Goal: Task Accomplishment & Management: Manage account settings

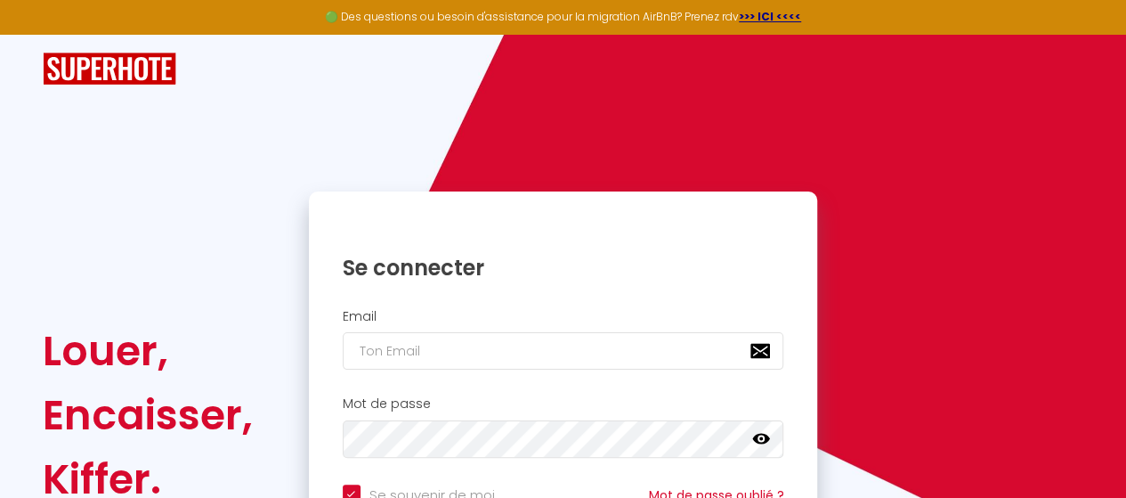
scroll to position [178, 0]
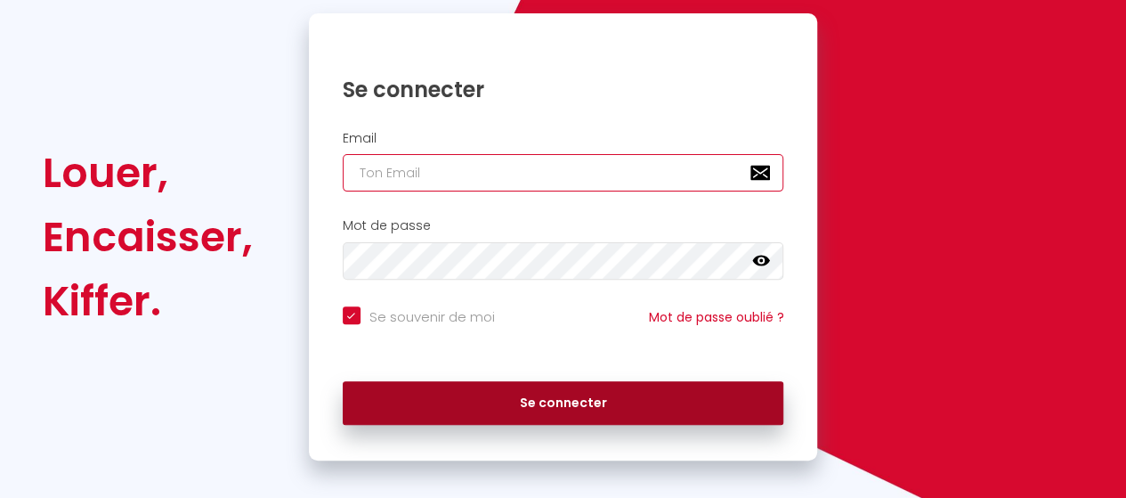
type input "[EMAIL_ADDRESS][DOMAIN_NAME]"
click at [509, 418] on button "Se connecter" at bounding box center [564, 403] width 442 height 45
checkbox input "true"
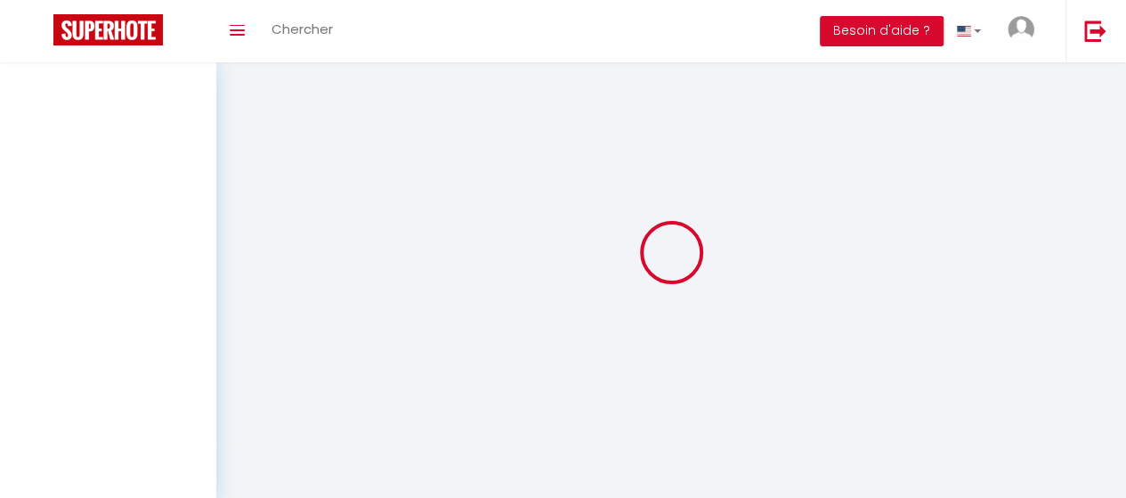
select select
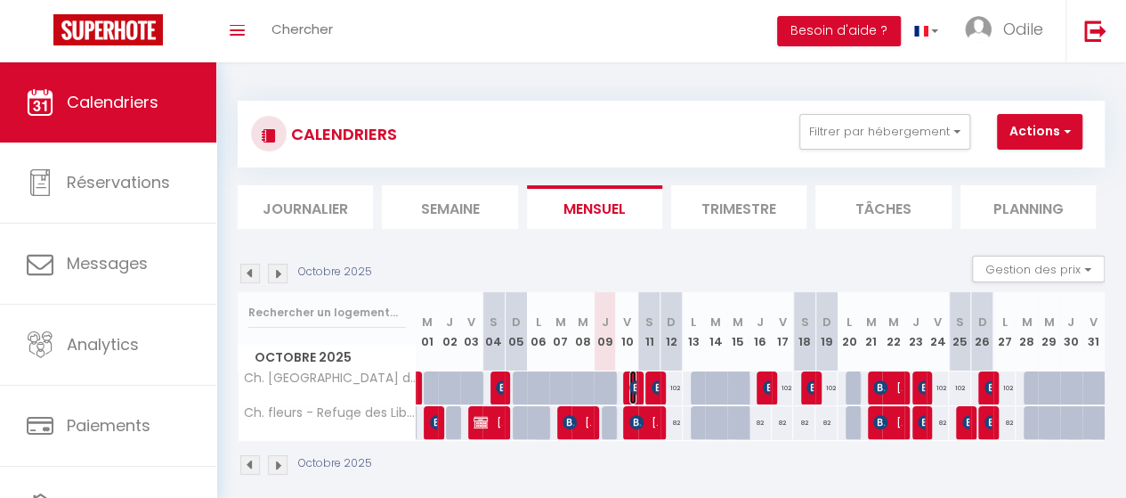
click at [630, 390] on img at bounding box center [637, 387] width 14 height 14
select select "OK"
select select "KO"
select select "0"
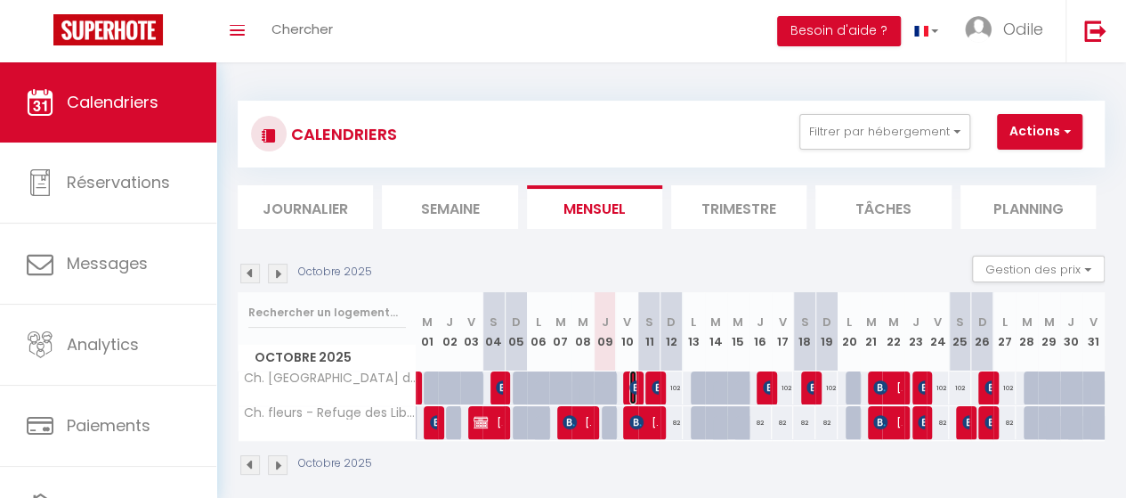
select select "1"
select select
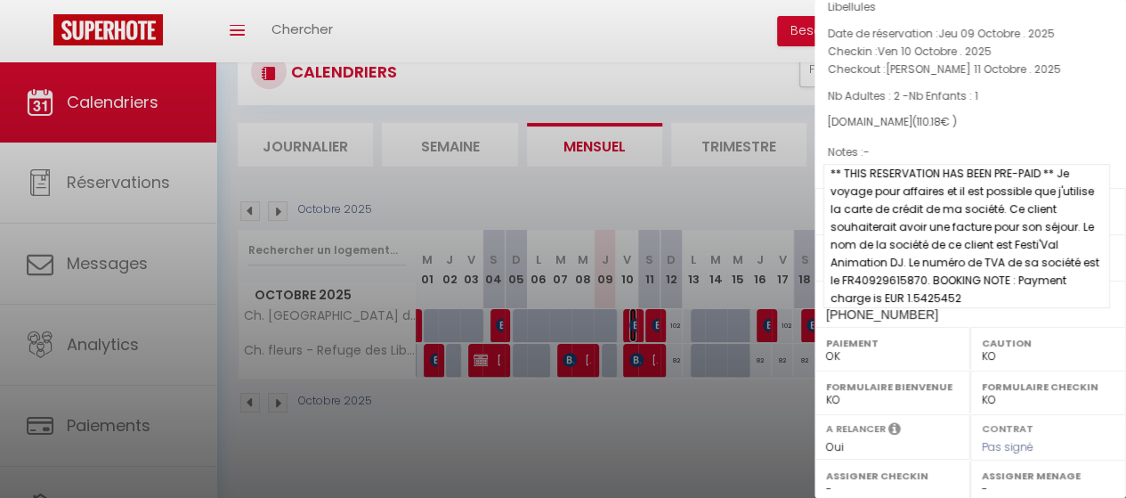
scroll to position [267, 0]
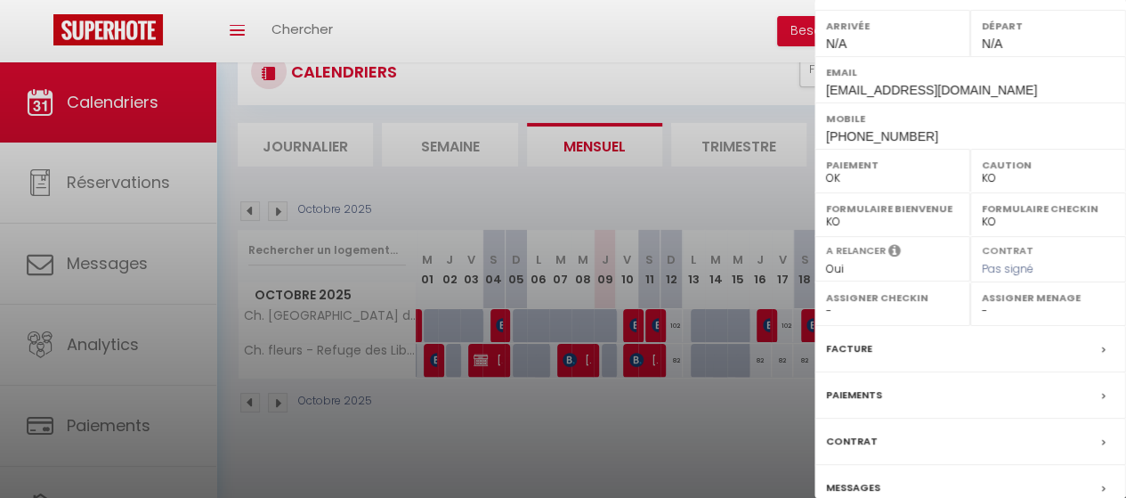
click at [882, 329] on div "Facture" at bounding box center [971, 349] width 312 height 46
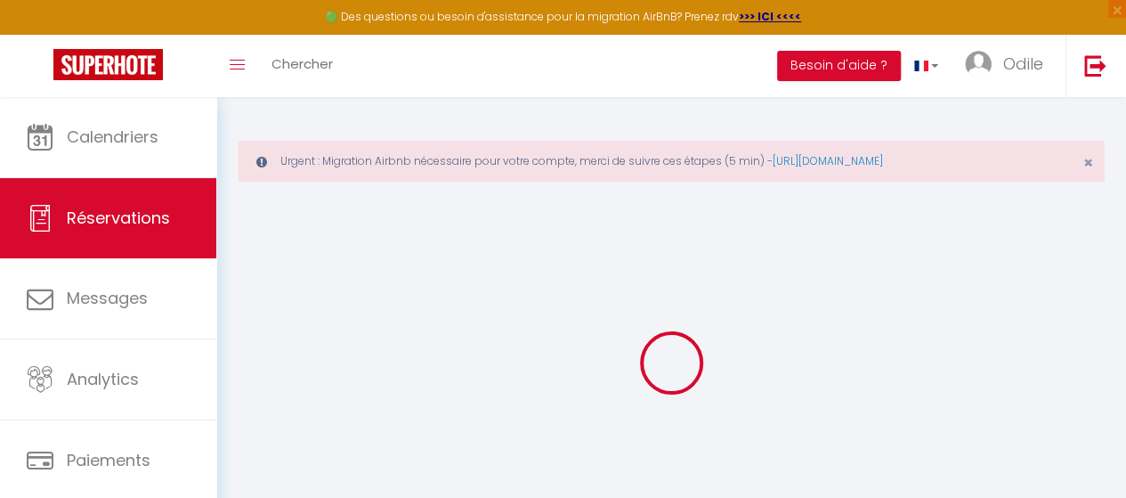
select select "taxes"
select select
checkbox input "false"
select select
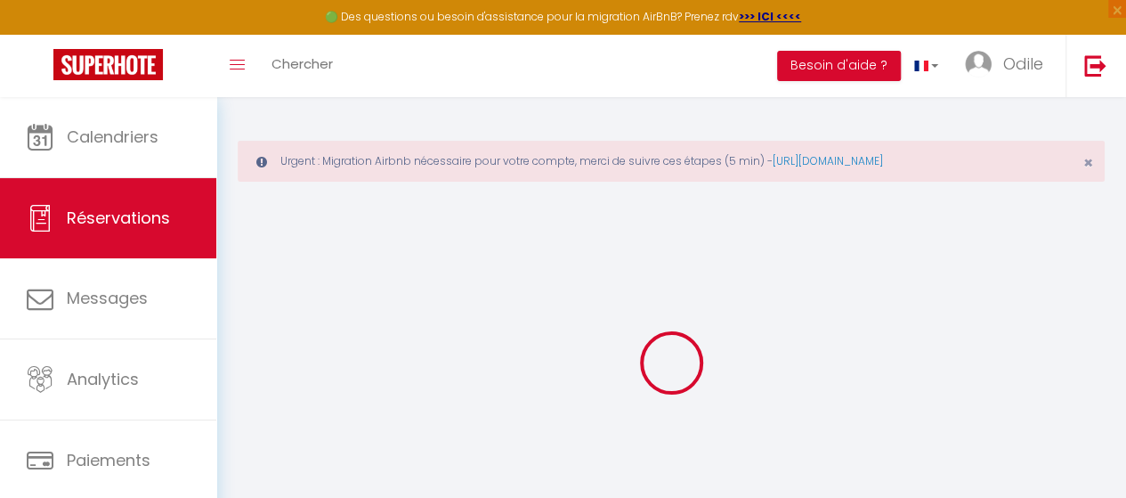
select select
checkbox input "false"
type textarea "** THIS RESERVATION HAS BEEN PRE-PAID ** Je voyage pour affaires et il est poss…"
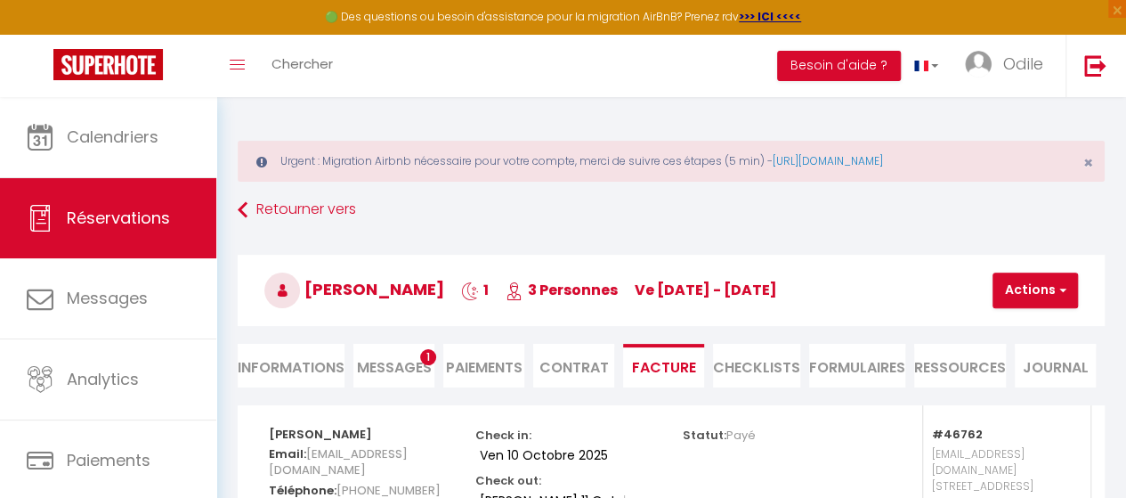
scroll to position [178, 0]
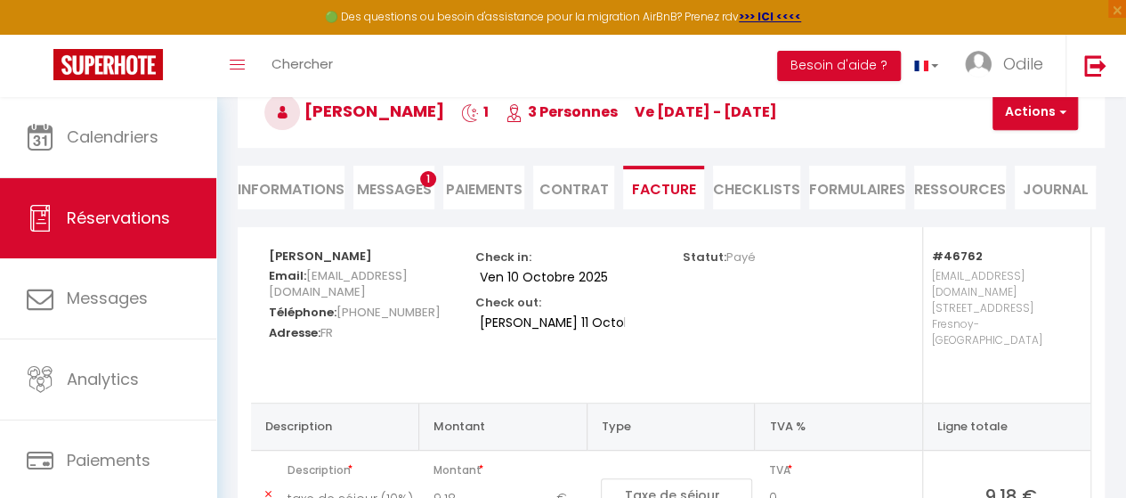
click at [424, 175] on span "1" at bounding box center [428, 179] width 16 height 16
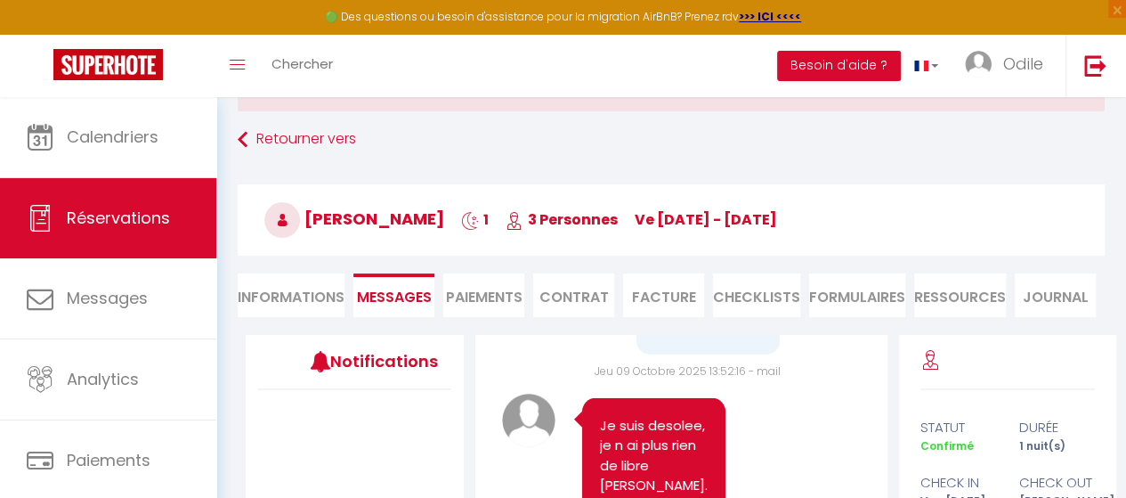
scroll to position [25, 0]
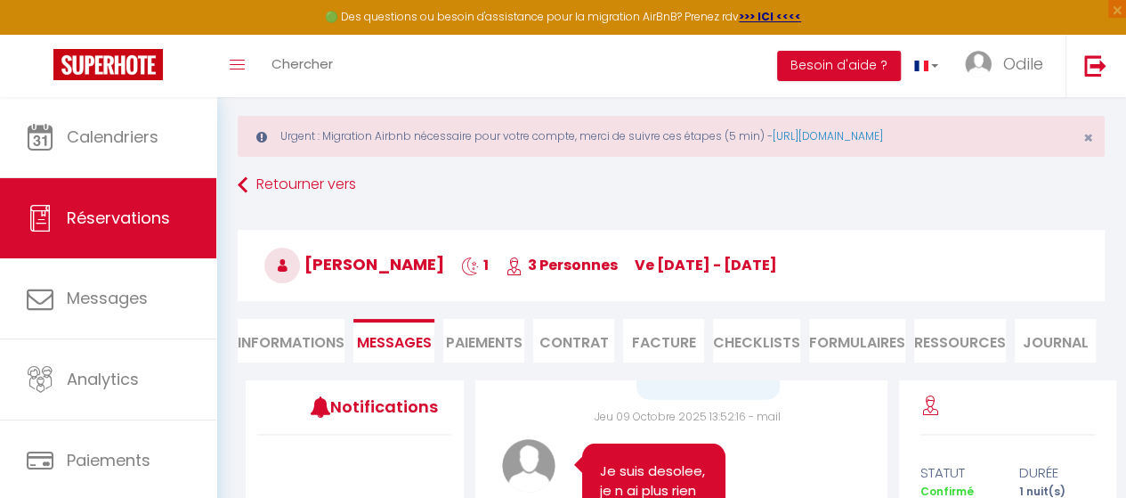
click at [652, 336] on li "Facture" at bounding box center [663, 341] width 81 height 44
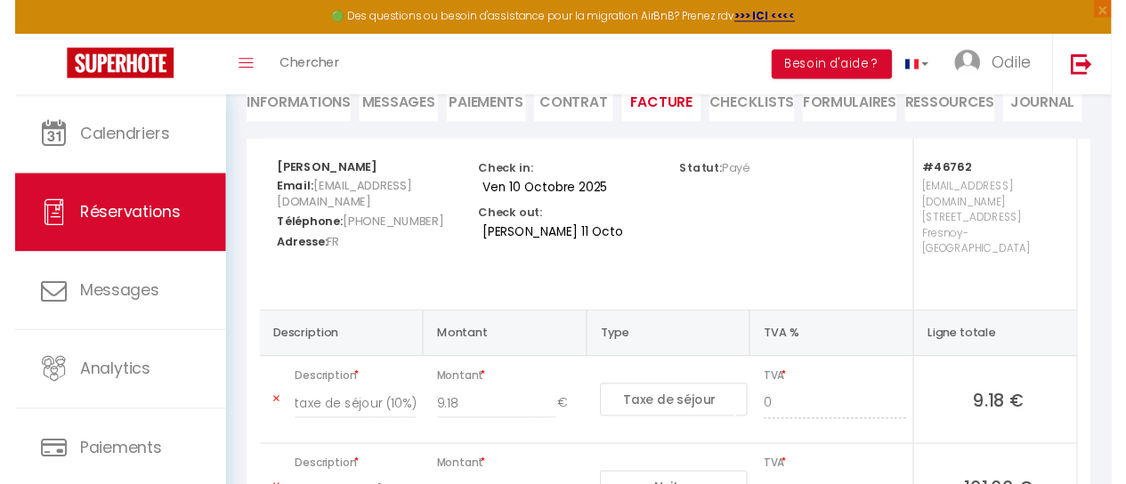
scroll to position [114, 0]
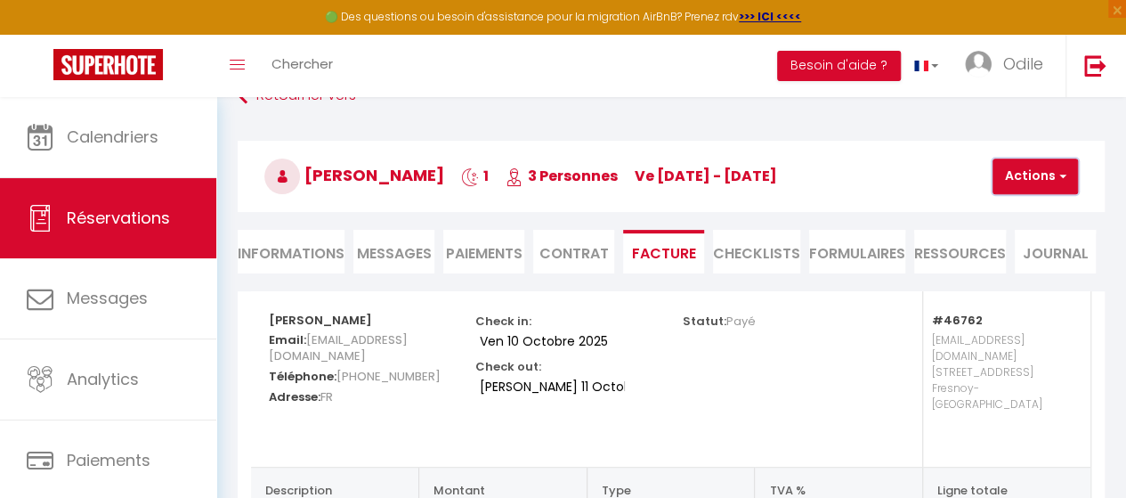
click at [1067, 172] on button "Actions" at bounding box center [1035, 176] width 85 height 36
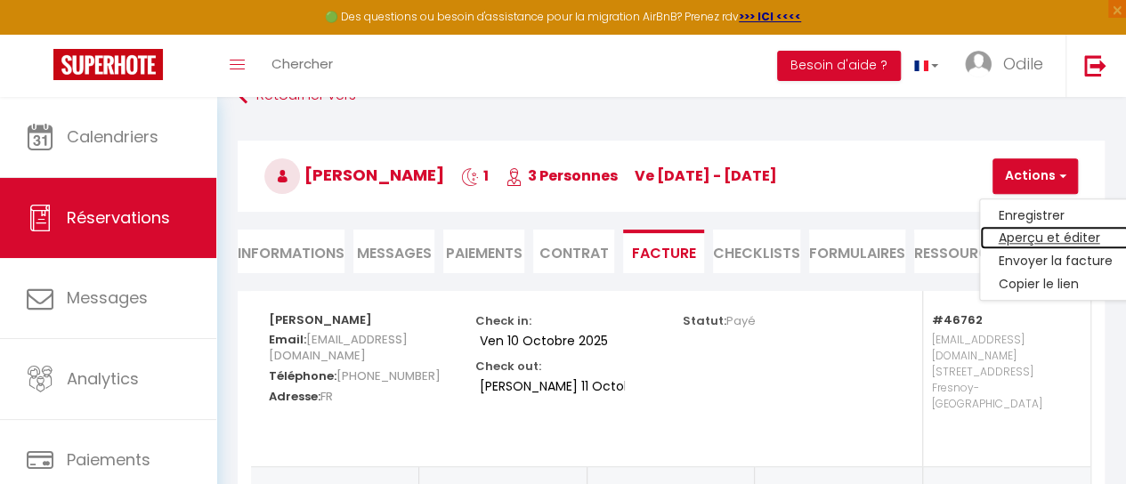
click at [1076, 236] on link "Aperçu et éditer" at bounding box center [1055, 238] width 150 height 23
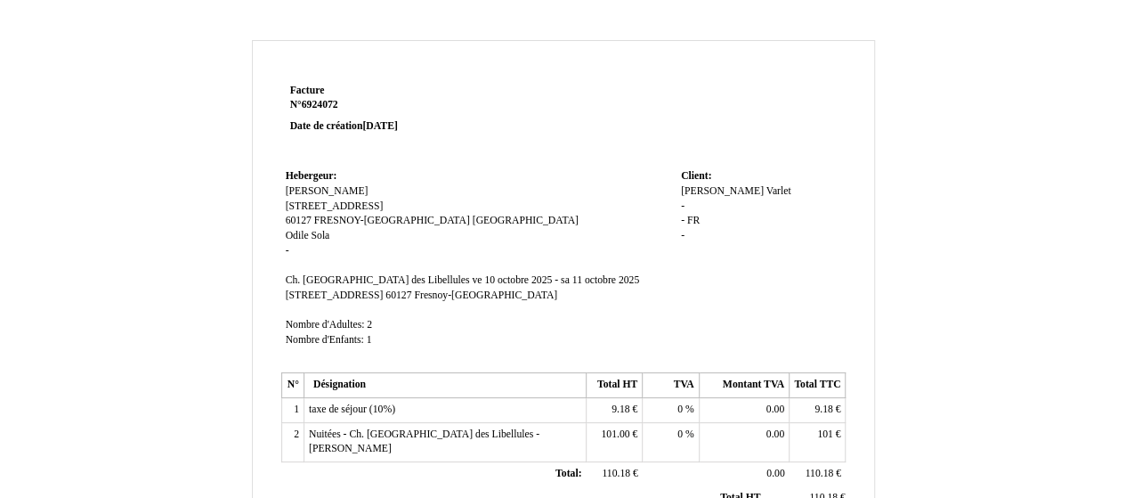
click at [752, 190] on div "Valentin Valentin Varlet Varlet - - FR FR -" at bounding box center [761, 221] width 160 height 75
click at [767, 188] on span "Varlet" at bounding box center [779, 191] width 25 height 12
click at [727, 191] on div "Valentin Valentin Varlet Varlet - - FR FR -" at bounding box center [761, 230] width 160 height 93
click at [691, 200] on div "Valentin Valentin Varlet Varlet - - FR FR -" at bounding box center [761, 221] width 160 height 75
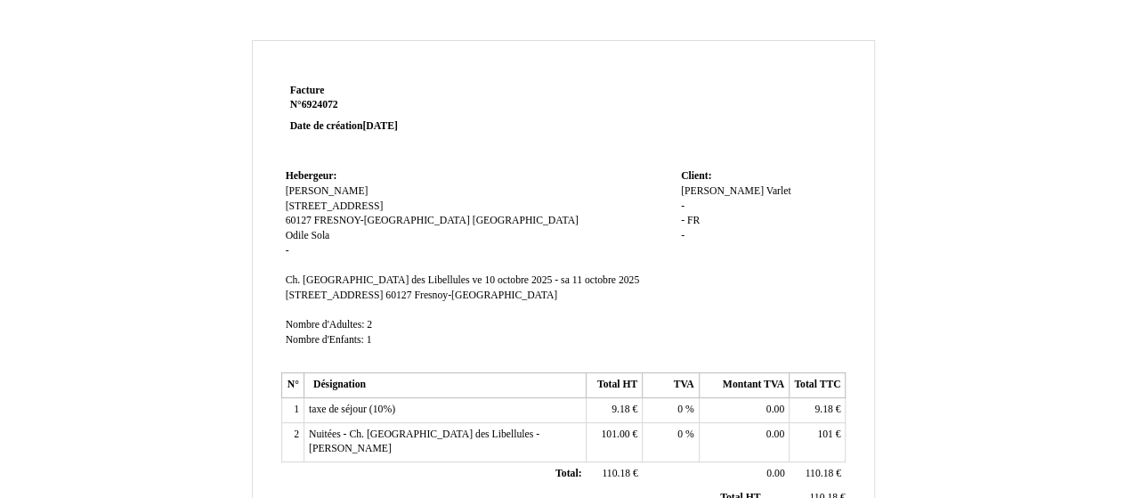
click at [684, 207] on span "-" at bounding box center [683, 206] width 4 height 12
click at [715, 203] on input "Festi´val ANIMATION FJ" at bounding box center [783, 208] width 205 height 19
drag, startPoint x: 735, startPoint y: 205, endPoint x: 784, endPoint y: 202, distance: 48.2
click at [784, 202] on input "Festi´Val ANIMATION FJ" at bounding box center [783, 208] width 205 height 19
click at [800, 204] on input "Festi´Val AnimationFJ" at bounding box center [783, 208] width 205 height 19
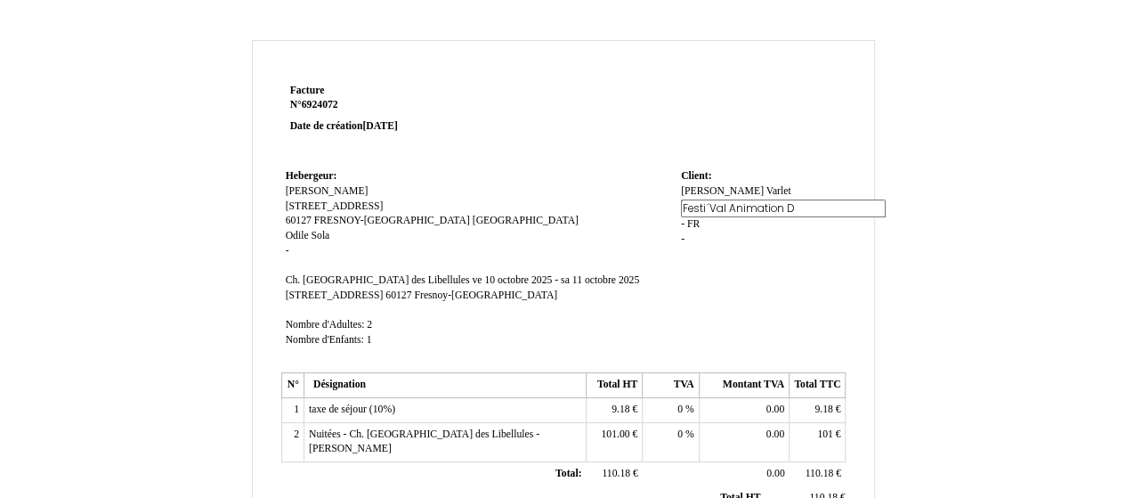
type input "Festi´Val Animation DJ"
click at [746, 221] on div "Valentin Valentin Varlet Varlet - Festi´Val Animation DJ - FR FR -" at bounding box center [761, 221] width 160 height 75
click at [699, 223] on span "FR" at bounding box center [693, 221] width 12 height 12
type input "F"
type input "TVA FR40929615870"
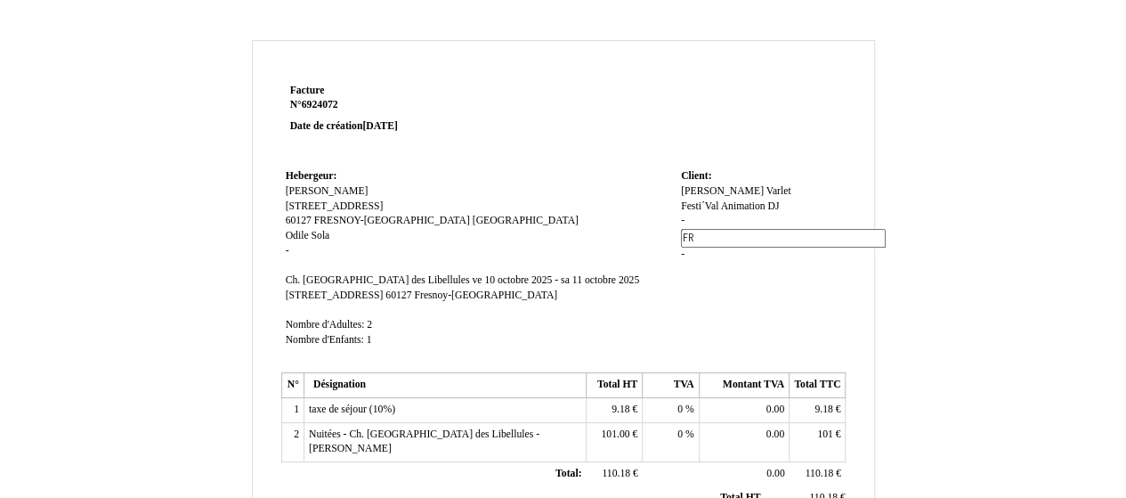
click at [702, 234] on div "Valentin Valentin Varlet Varlet Festi´Val Animation DJ Festi´Val Animation DJ -…" at bounding box center [761, 230] width 160 height 93
click at [682, 218] on span "-" at bounding box center [683, 221] width 4 height 12
click at [696, 241] on div "Valentin Valentin Varlet Varlet Festi´Val Animation DJ Festi´Val Animation DJ -…" at bounding box center [761, 221] width 160 height 75
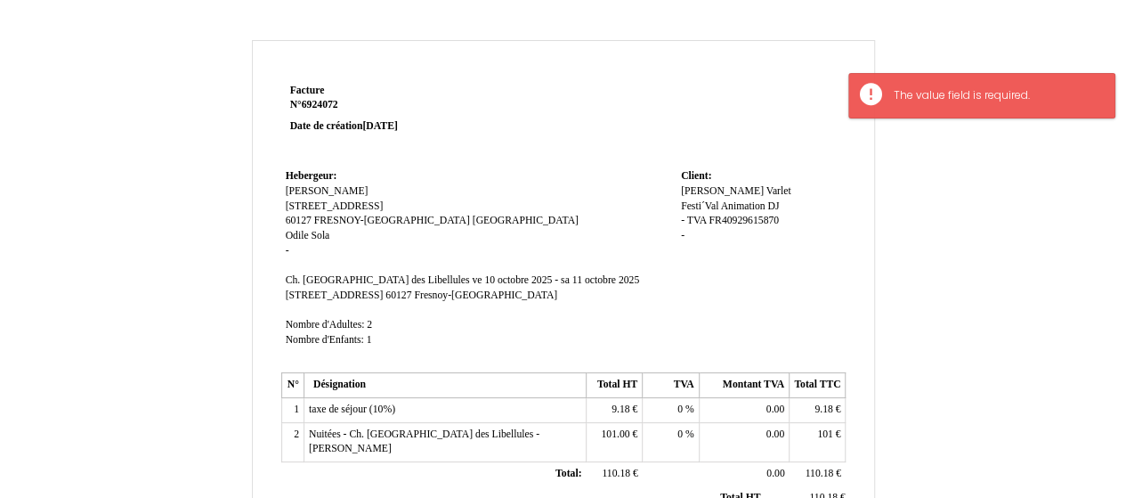
click at [696, 241] on div "Valentin Valentin Varlet Varlet Festi´Val Animation DJ Festi´Val Animation DJ -…" at bounding box center [761, 221] width 160 height 75
click at [759, 228] on div "Valentin Valentin Varlet Varlet Festi´Val Animation DJ Festi´Val Animation DJ -…" at bounding box center [761, 221] width 160 height 75
click at [700, 227] on div "Valentin Valentin Varlet Varlet Festi´Val Animation DJ Festi´Val Animation DJ -…" at bounding box center [761, 221] width 160 height 75
click at [678, 235] on tr "Hebergeur: Hebergeur: Odile Sola-Niesen Odile Sola-Niesen 5 rue du Valois 5 rue…" at bounding box center [563, 266] width 565 height 203
click at [684, 237] on div "Valentin Valentin Varlet Varlet Festi´Val Animation DJ Festi´Val Animation DJ -…" at bounding box center [761, 221] width 160 height 75
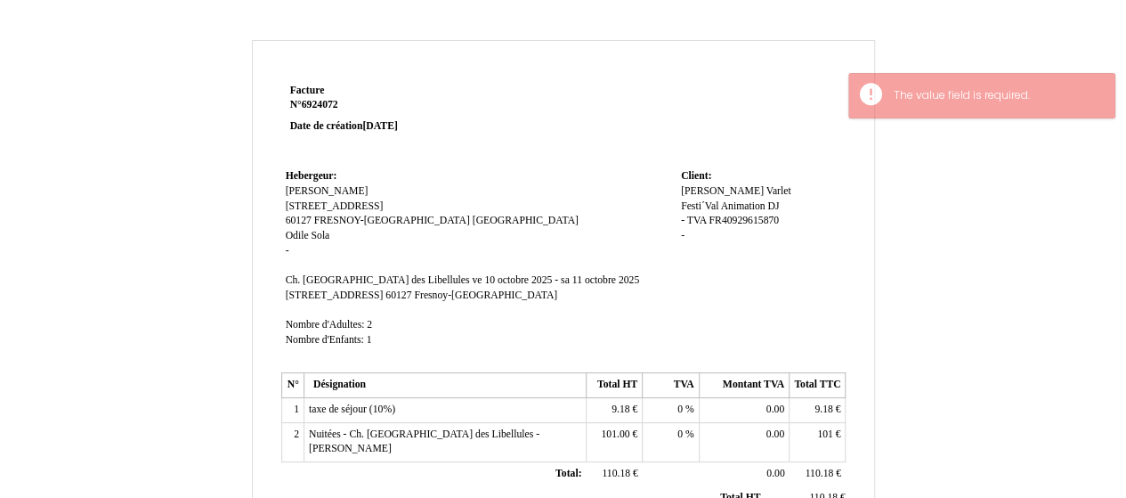
click at [689, 234] on div "Valentin Valentin Varlet Varlet Festi´Val Animation DJ Festi´Val Animation DJ -…" at bounding box center [761, 221] width 160 height 75
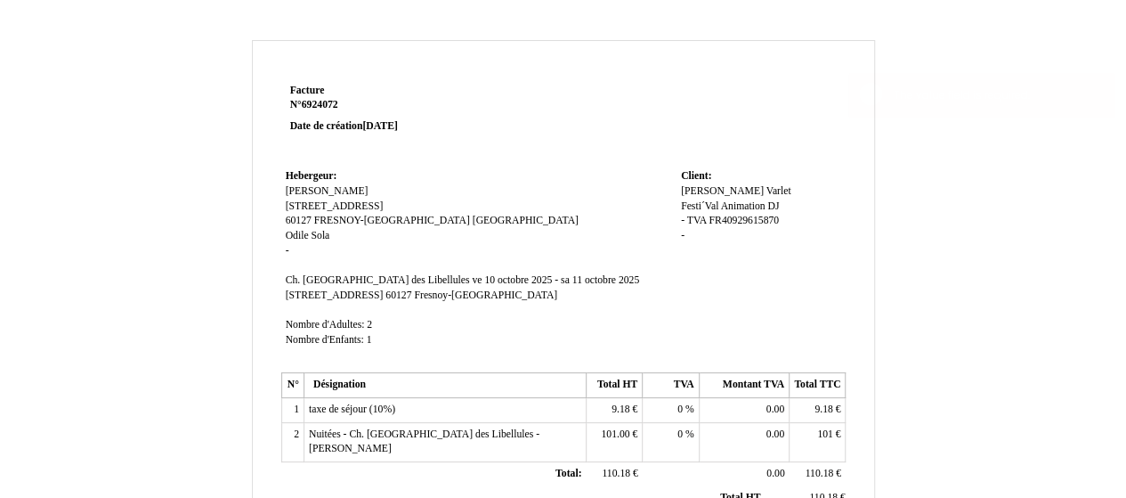
drag, startPoint x: 693, startPoint y: 231, endPoint x: 702, endPoint y: 216, distance: 16.8
click at [694, 231] on div "Valentin Valentin Varlet Varlet Festi´Val Animation DJ Festi´Val Animation DJ -…" at bounding box center [761, 221] width 160 height 75
click at [684, 224] on span "-" at bounding box center [683, 221] width 4 height 12
click at [723, 264] on td "Client: Client: Valentin Valentin Varlet Varlet Festi´Val Animation DJ Festi´Va…" at bounding box center [761, 266] width 169 height 203
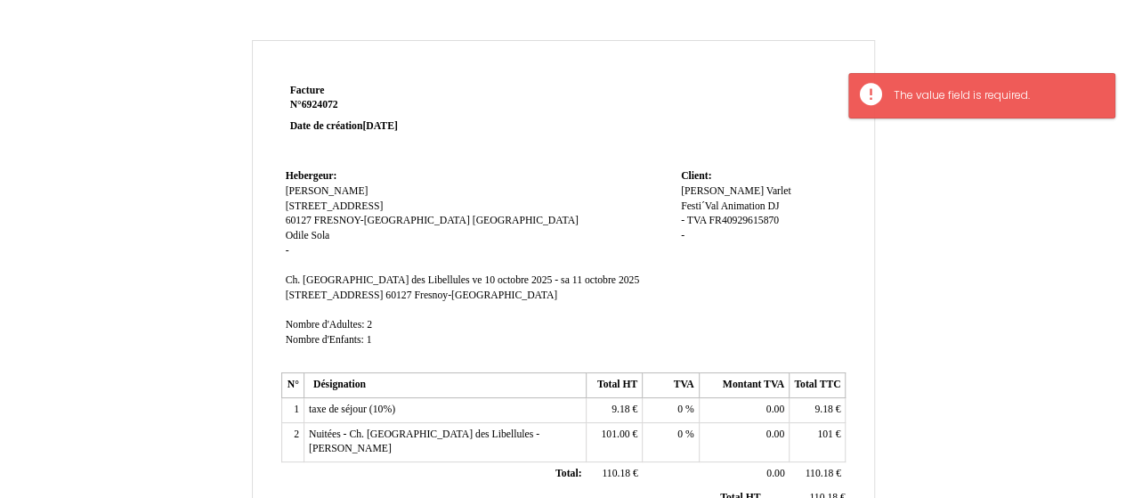
click at [723, 264] on td "Client: Client: Valentin Valentin Varlet Varlet Festi´Val Animation DJ Festi´Va…" at bounding box center [761, 266] width 169 height 203
click at [681, 209] on span "Festi´Val Animation DJ" at bounding box center [730, 206] width 98 height 12
click at [740, 181] on td "Client: Client: Valentin Valentin Varlet Varlet Festi´Val Animation DJ Festi´Va…" at bounding box center [761, 266] width 169 height 203
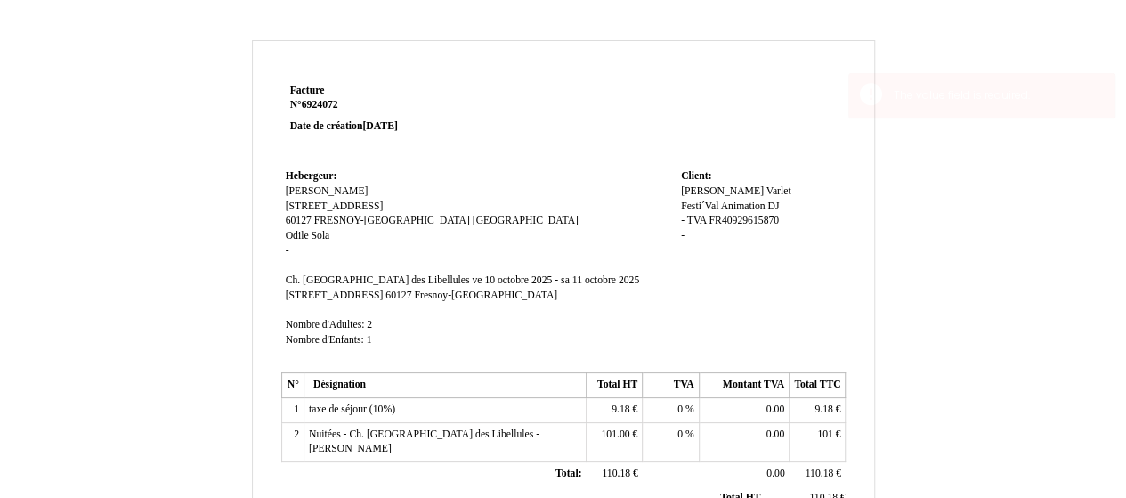
click at [741, 204] on span "Festi´Val Animation DJ" at bounding box center [730, 206] width 98 height 12
click at [847, 255] on div "Facture Facture N° 6924072 6924072 Date de création 09 October 2025 Hebergeur: …" at bounding box center [563, 499] width 571 height 841
drag, startPoint x: 743, startPoint y: 188, endPoint x: 713, endPoint y: 180, distance: 30.5
click at [713, 180] on td "Client: Client: Valentin Valentin Varlet Varlet Festi´Val Animation DJ Festi´Va…" at bounding box center [761, 266] width 169 height 203
drag, startPoint x: 702, startPoint y: 206, endPoint x: 678, endPoint y: 195, distance: 26.3
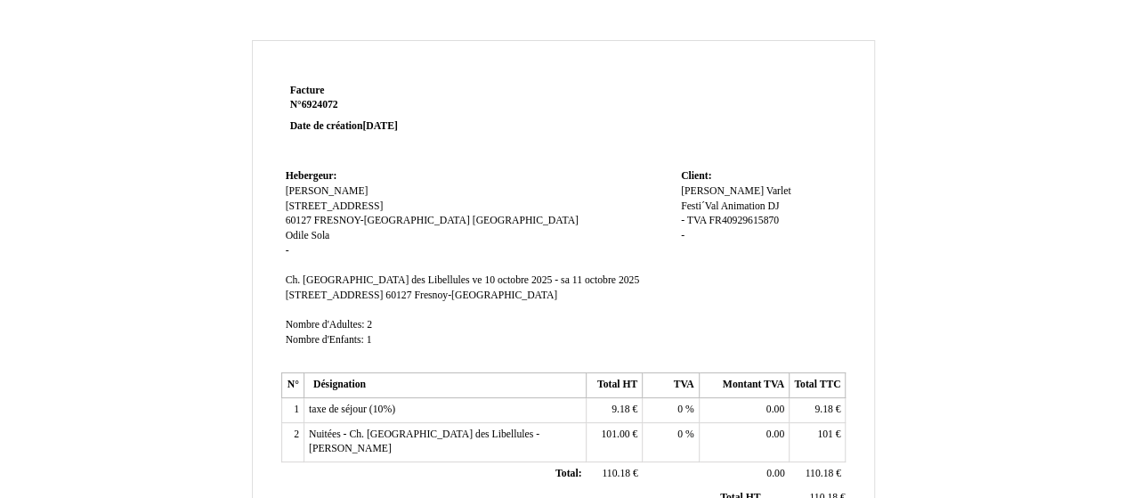
click at [678, 195] on td "Client: Client: Valentin Valentin Varlet Varlet Festi´Val Animation DJ Festi´Va…" at bounding box center [761, 266] width 169 height 203
click at [709, 185] on span "[PERSON_NAME]" at bounding box center [722, 191] width 83 height 12
click at [732, 187] on input "[PERSON_NAME]" at bounding box center [783, 193] width 205 height 19
click at [728, 157] on td at bounding box center [677, 121] width 339 height 85
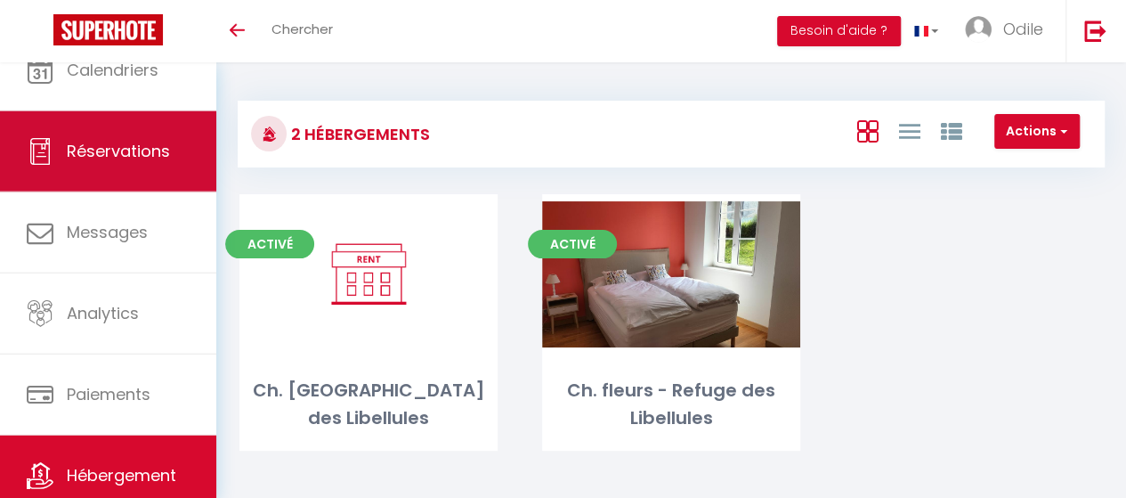
click at [128, 154] on span "Réservations" at bounding box center [118, 151] width 103 height 22
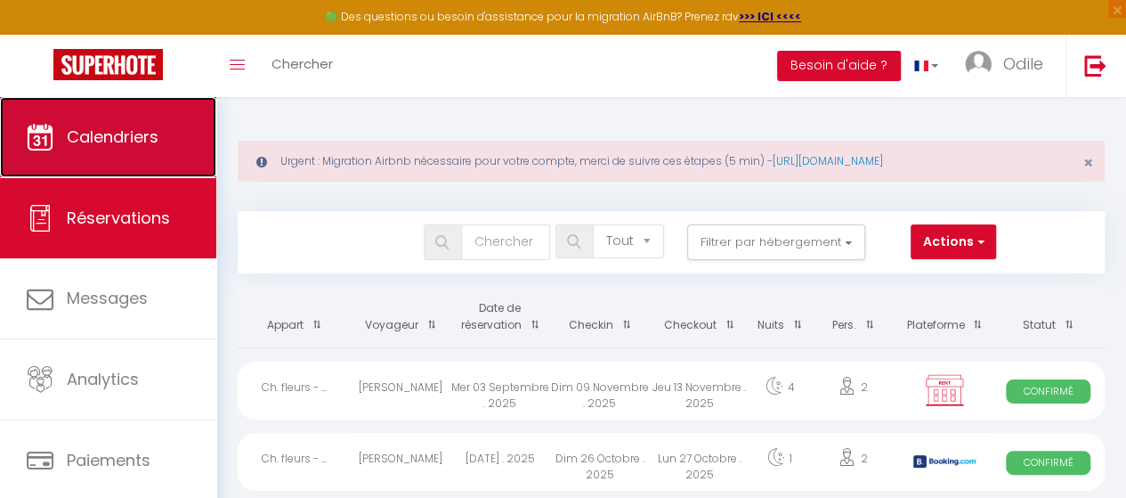
click at [109, 154] on link "Calendriers" at bounding box center [108, 137] width 216 height 80
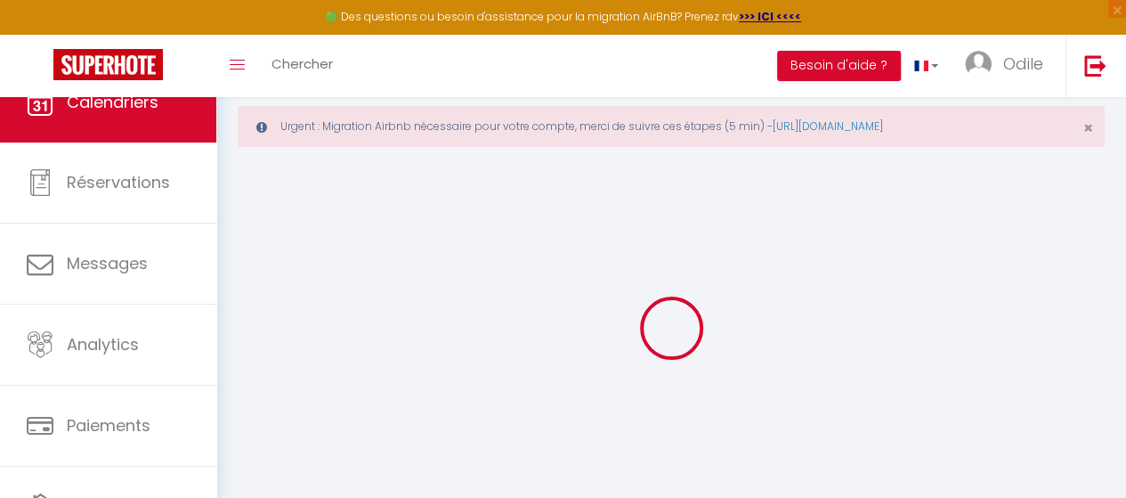
select select
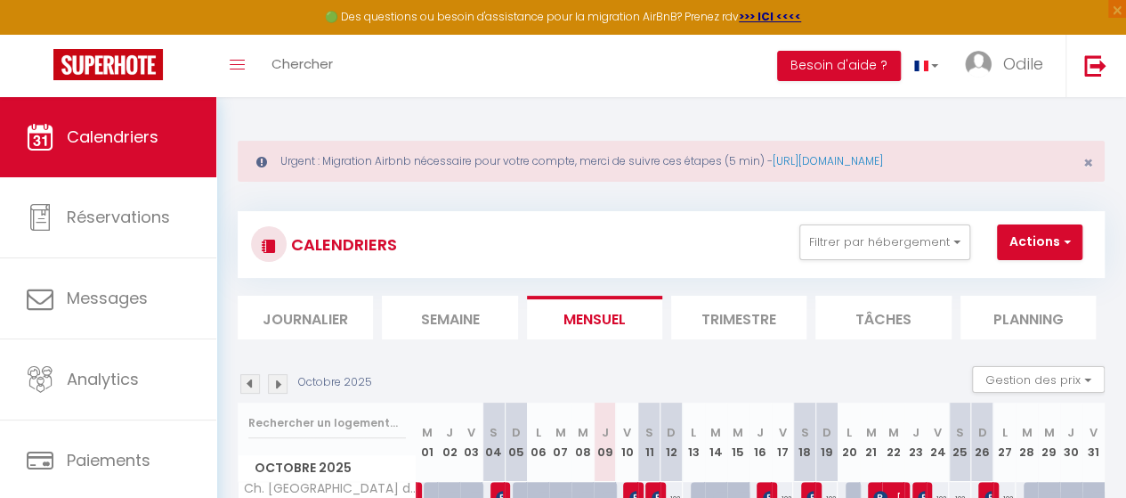
scroll to position [138, 0]
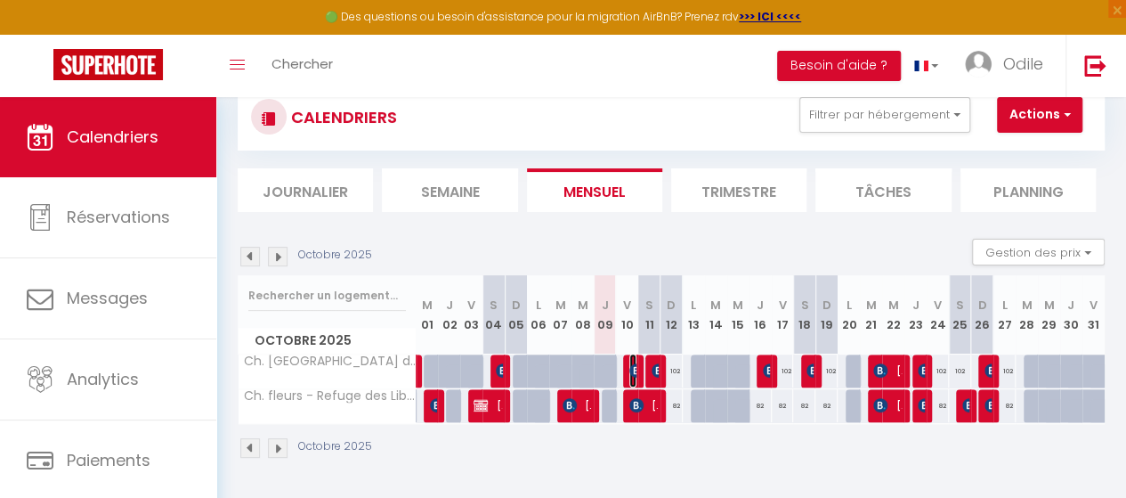
click at [630, 363] on img at bounding box center [637, 370] width 14 height 14
select select "OK"
select select "KO"
select select "0"
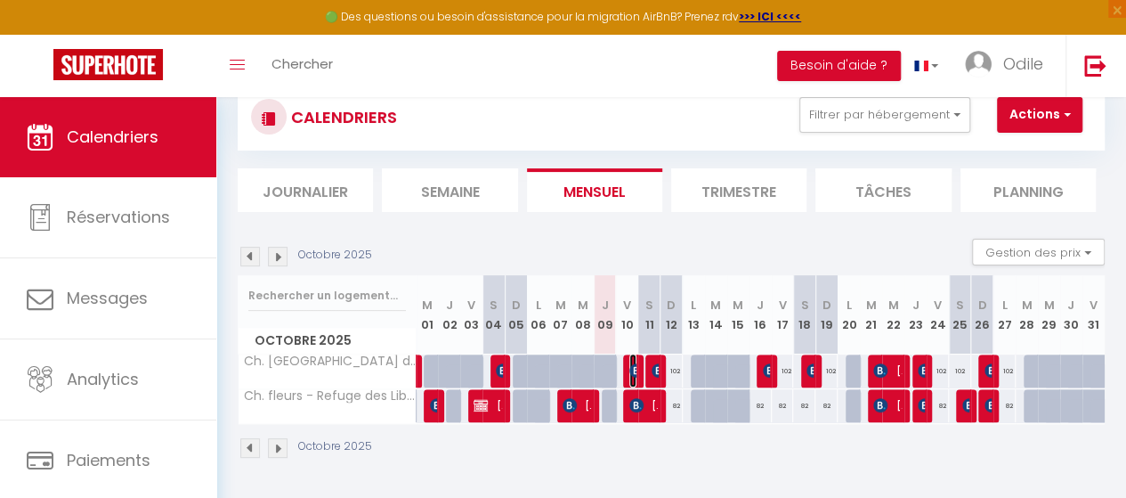
select select "1"
select select
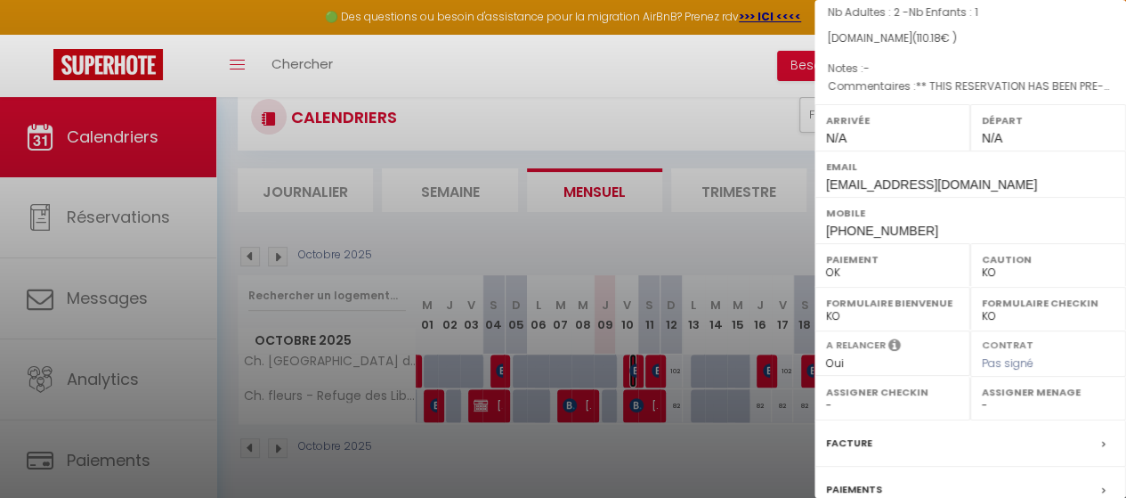
scroll to position [267, 0]
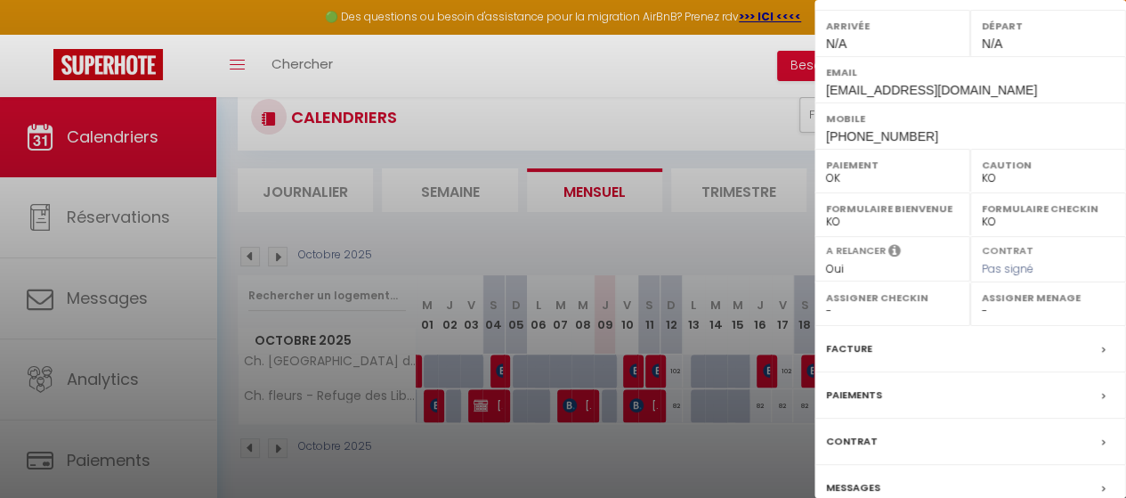
click at [884, 332] on div "Facture" at bounding box center [971, 349] width 312 height 46
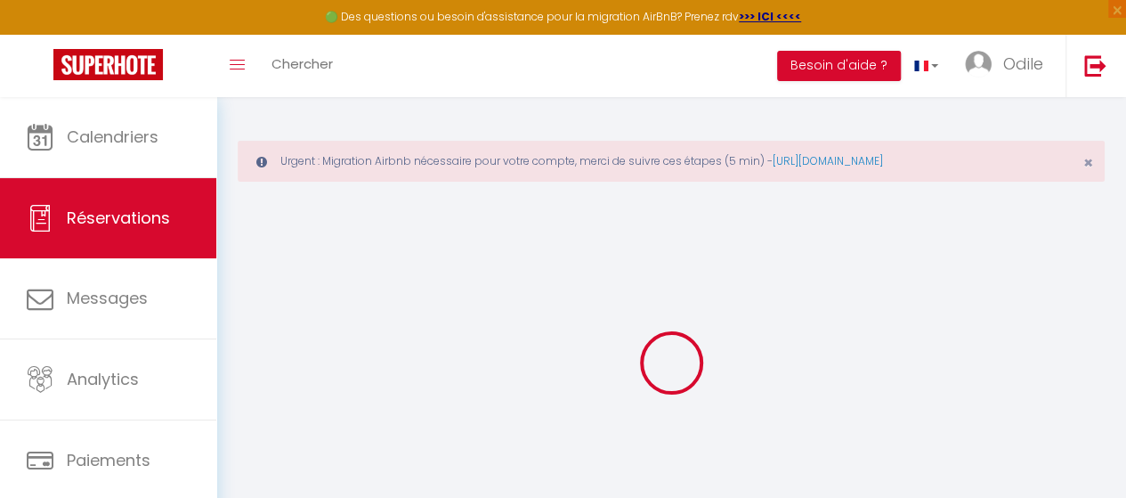
select select "taxes"
select select
checkbox input "false"
select select
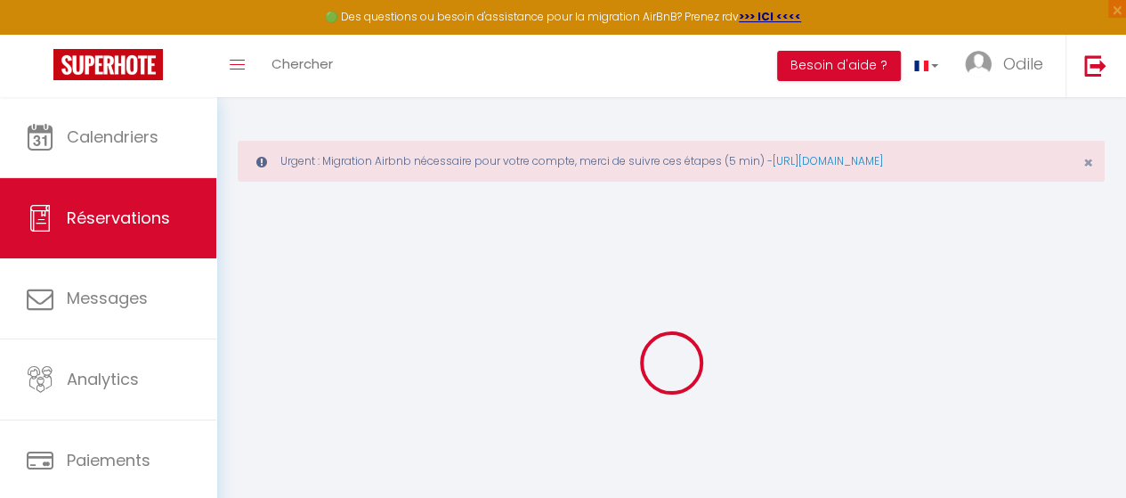
select select
checkbox input "false"
type textarea "** THIS RESERVATION HAS BEEN PRE-PAID ** Je voyage pour affaires et il est poss…"
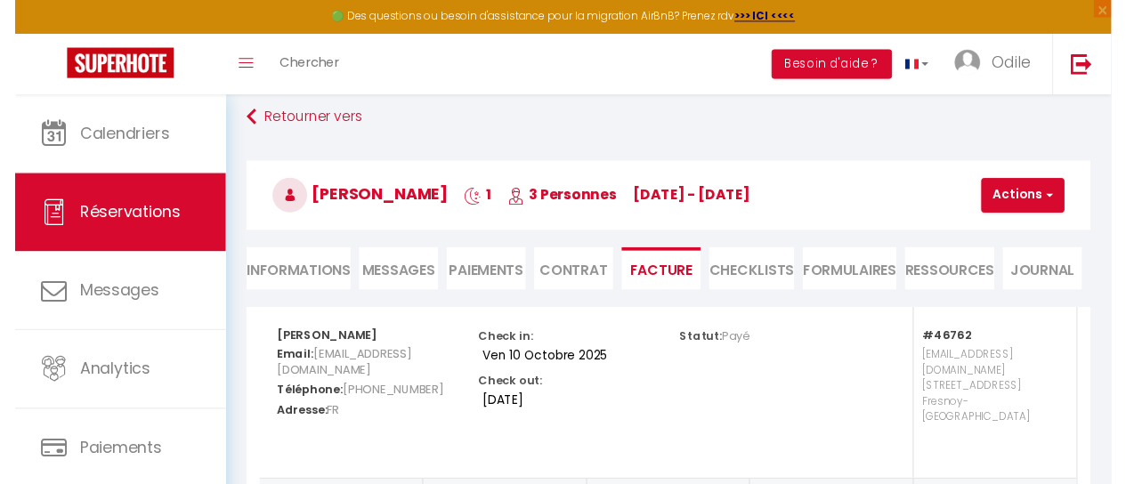
scroll to position [178, 0]
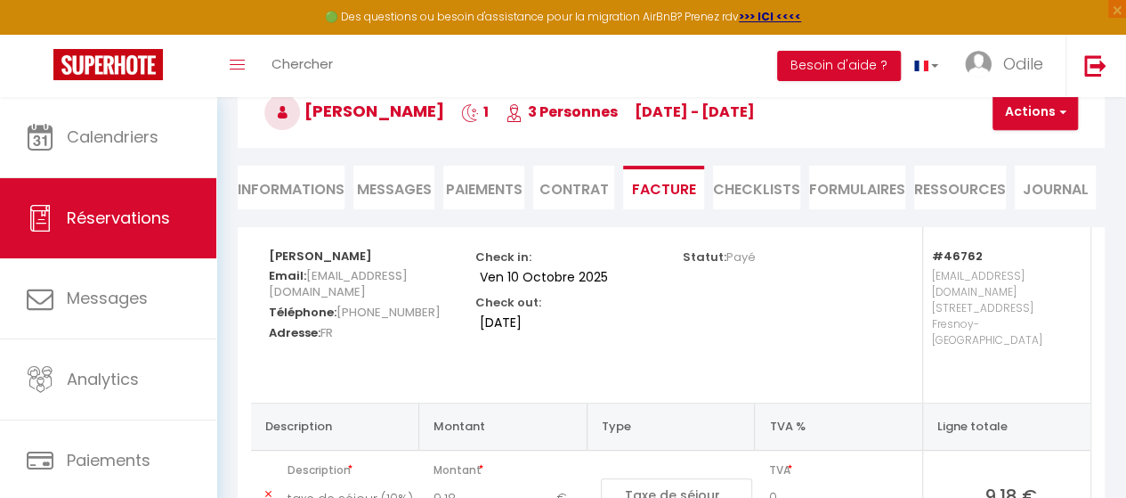
click at [335, 264] on h5 "Email: vvarle.513900@guest.booking.com" at bounding box center [360, 282] width 183 height 37
click at [342, 245] on h5 "Valentin Varlet" at bounding box center [360, 254] width 183 height 19
click at [1067, 117] on button "Actions" at bounding box center [1035, 112] width 85 height 36
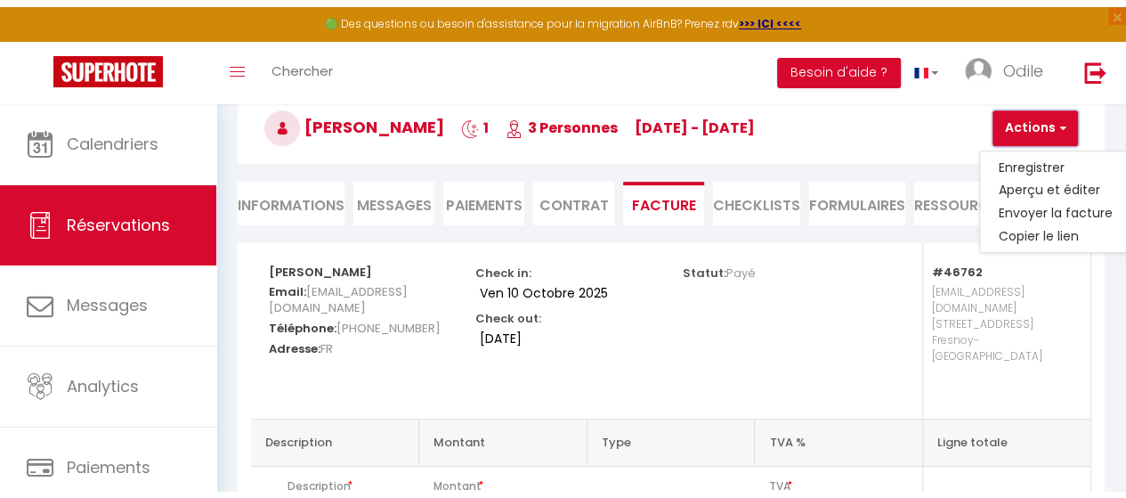
scroll to position [0, 0]
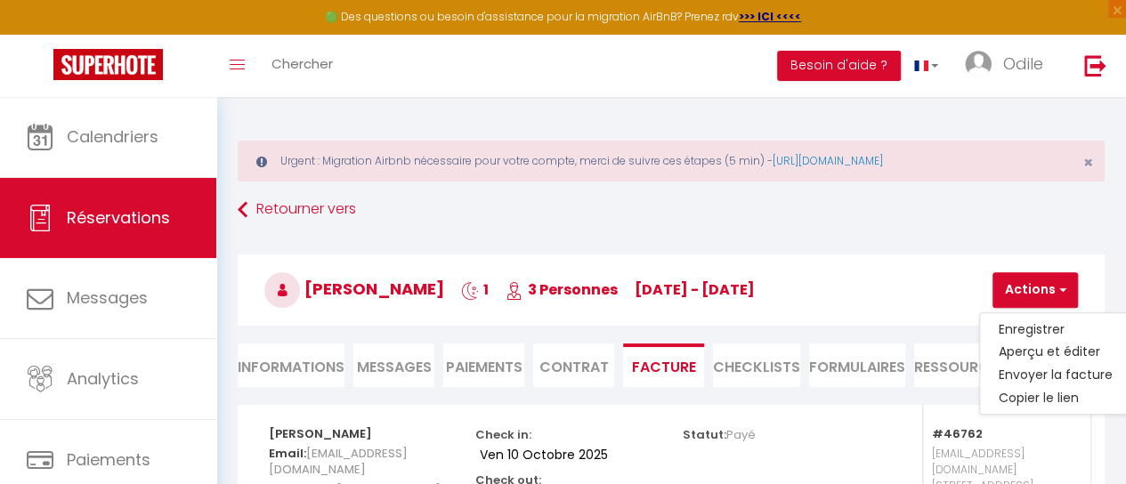
drag, startPoint x: 269, startPoint y: 480, endPoint x: 274, endPoint y: 467, distance: 13.6
click at [270, 476] on div "Valentin Varlet Email: vvarle.513900@guest.booking.com Téléphone: +33699851093 …" at bounding box center [360, 471] width 183 height 132
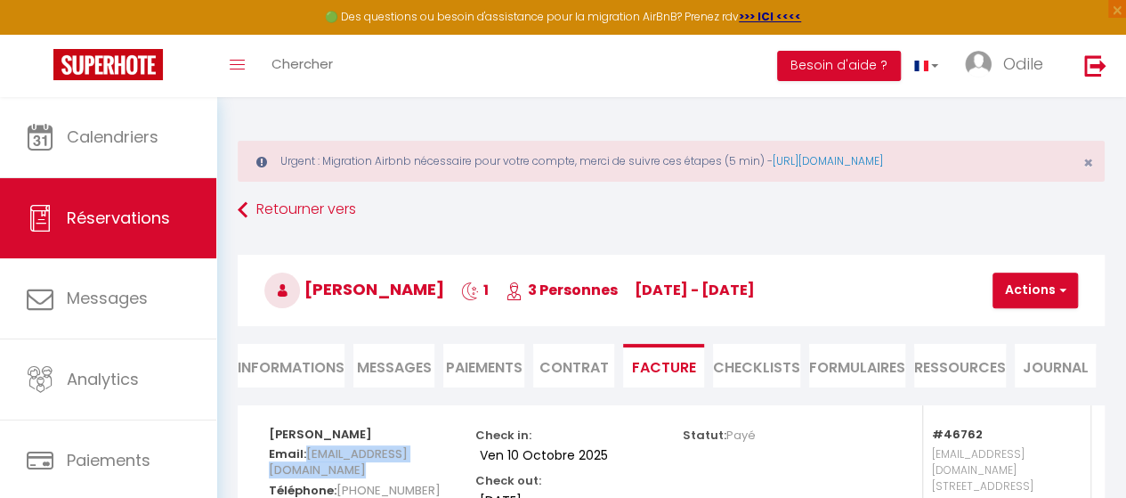
click at [274, 467] on span "vvarle.513900@guest.booking.com" at bounding box center [338, 462] width 139 height 42
click at [292, 366] on li "Informations" at bounding box center [291, 366] width 107 height 44
select select
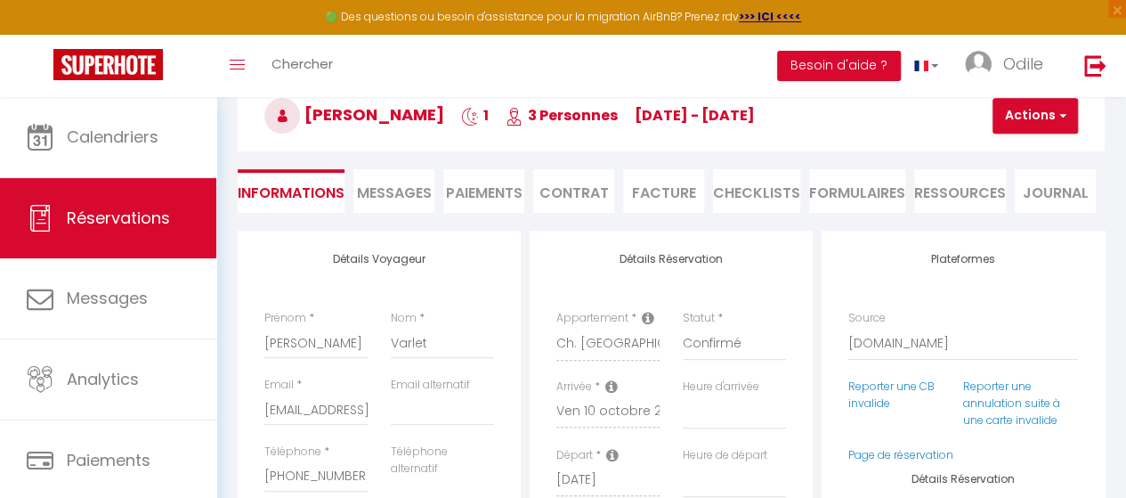
scroll to position [178, 0]
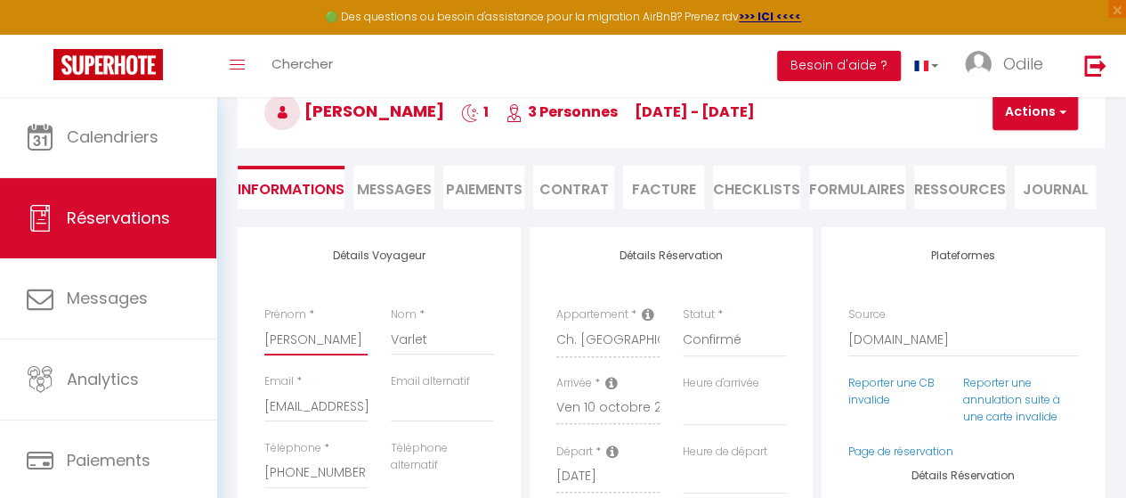
click at [319, 348] on input "[PERSON_NAME]" at bounding box center [315, 339] width 103 height 32
click at [459, 349] on input "Varlet" at bounding box center [442, 339] width 103 height 32
type input "Varlet"
select select
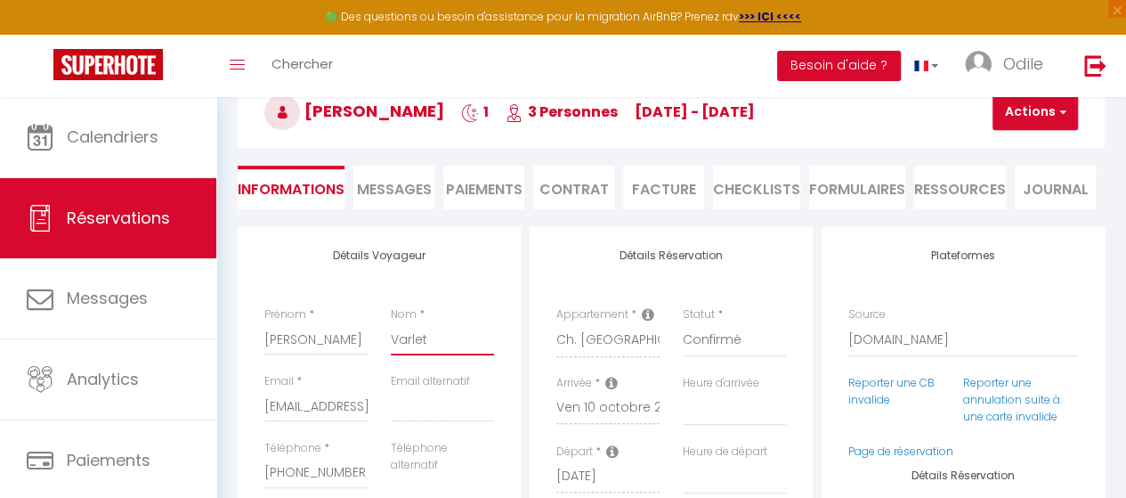
checkbox input "false"
type input "Varlet F"
select select
checkbox input "false"
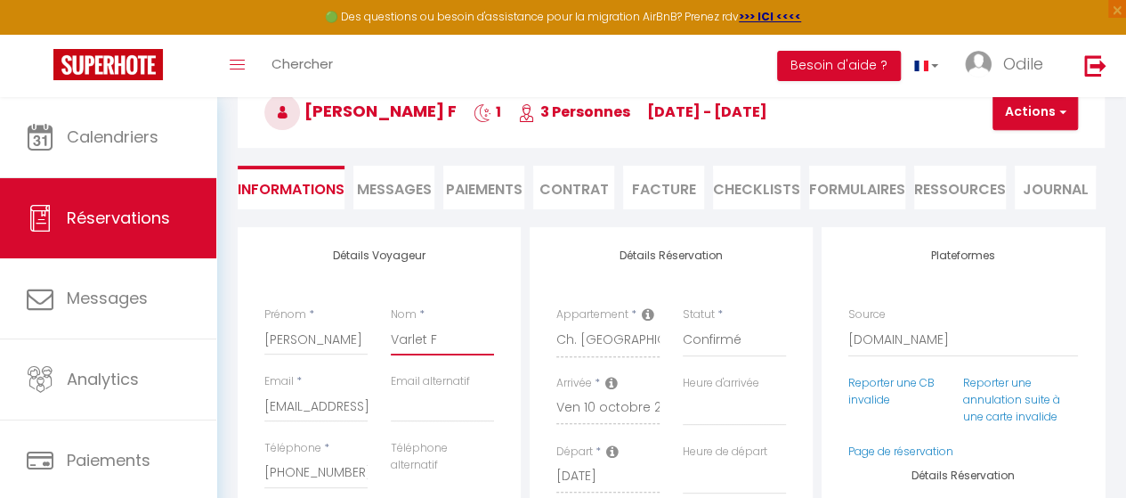
type input "Varlet Fr"
select select
checkbox input "false"
type input "Varlet Fre"
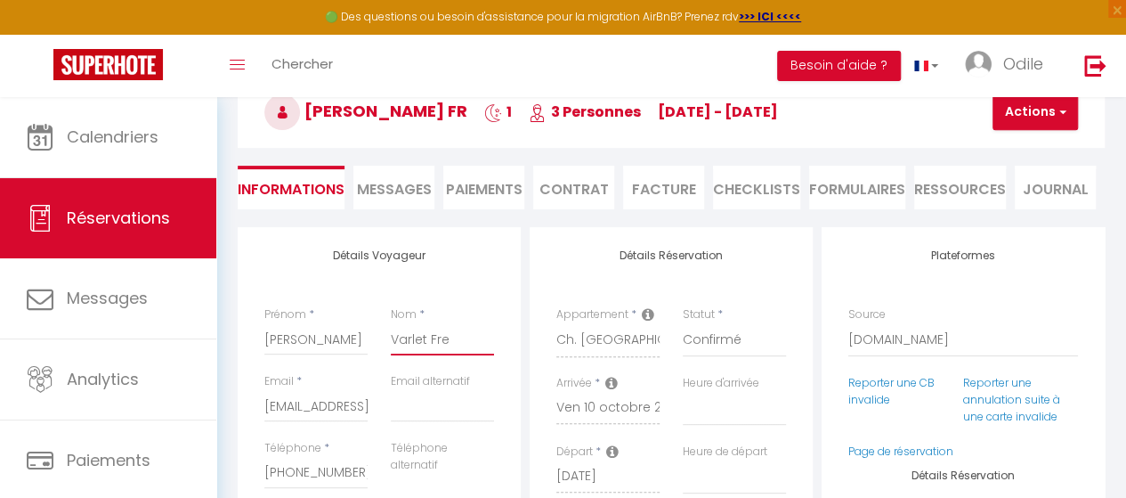
select select
checkbox input "false"
type input "Varlet Fr"
select select
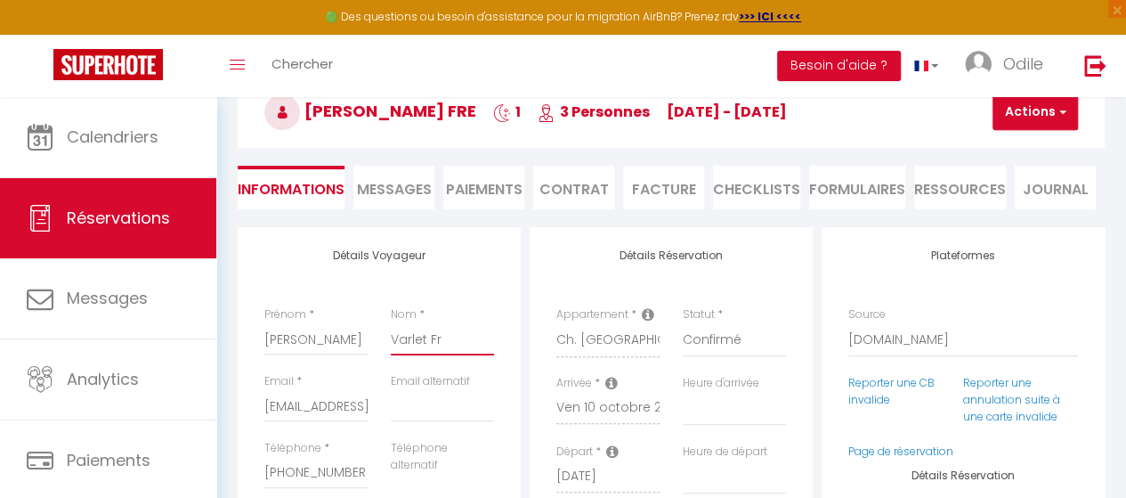
select select
checkbox input "false"
type input "Varlet F"
select select
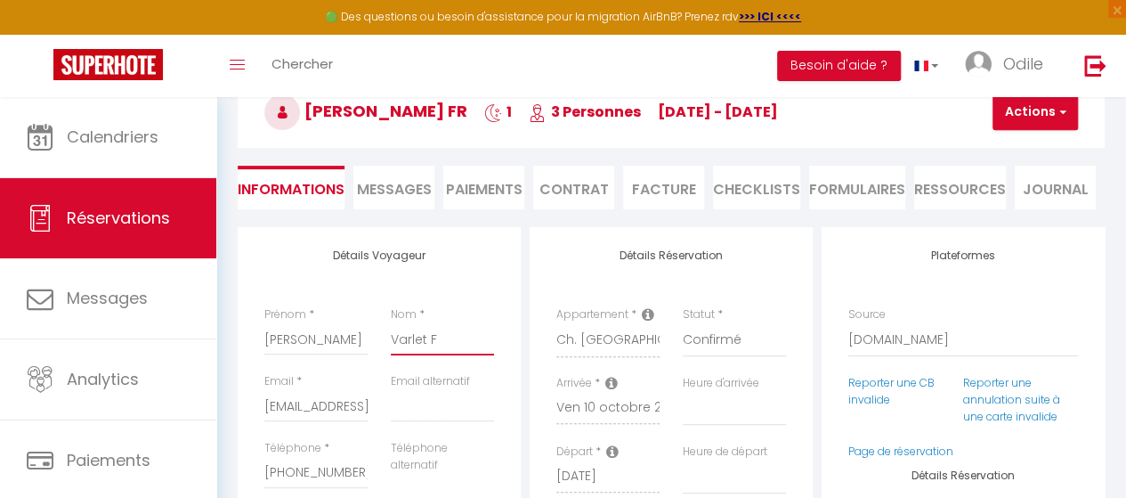
checkbox input "false"
type input "Varlet Fe"
select select
checkbox input "false"
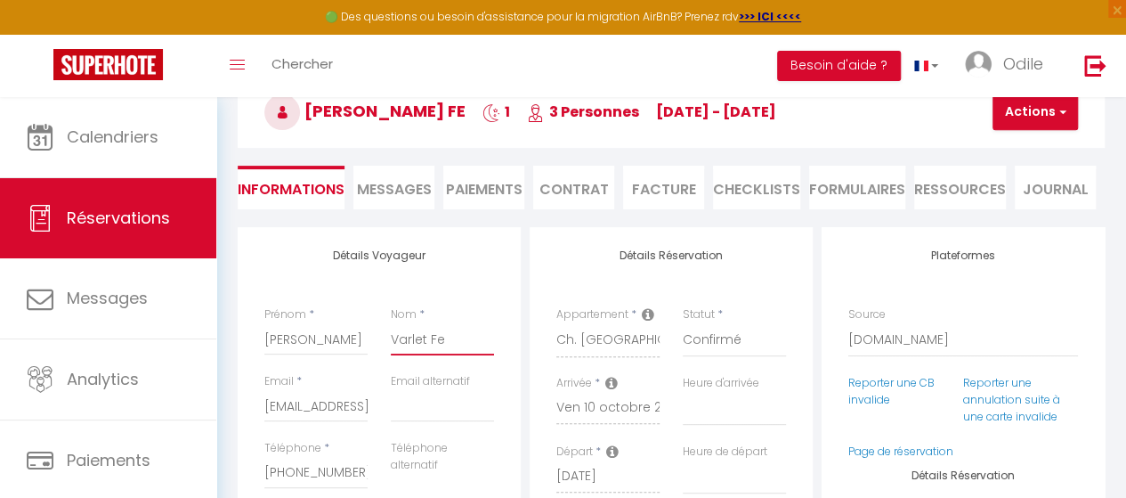
type input "Varlet Fes"
select select
checkbox input "false"
type input "Varlet Fest"
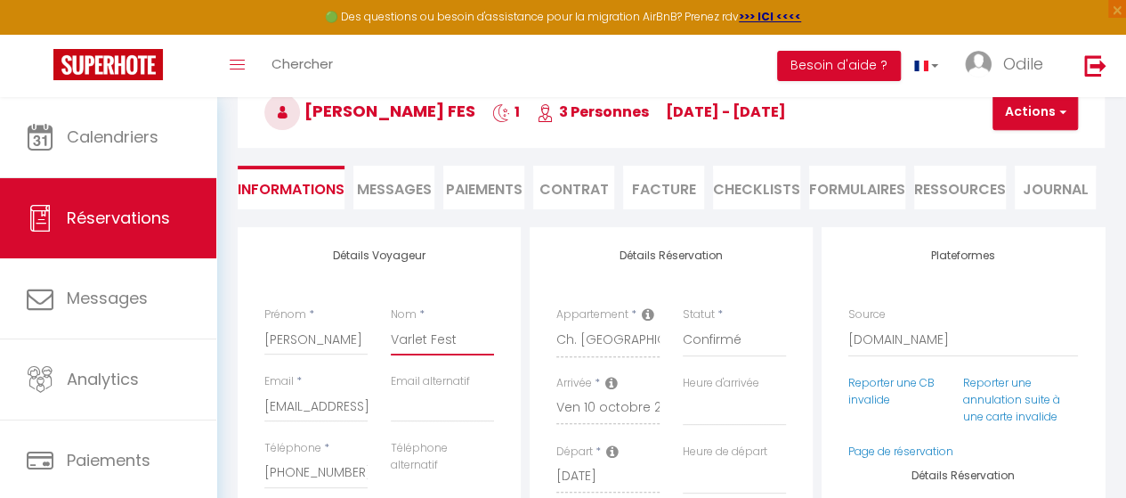
select select
checkbox input "false"
type input "Varlet Festi"
select select
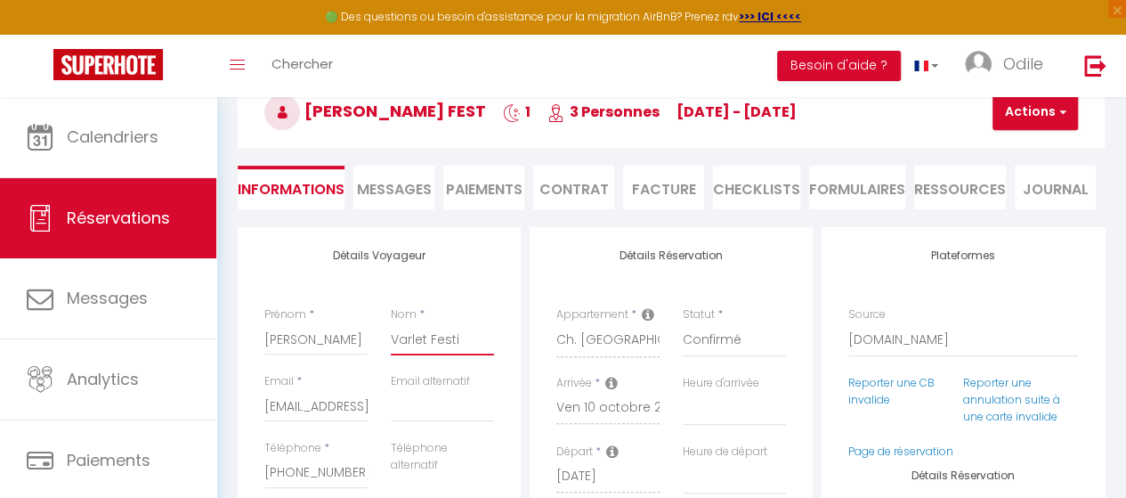
select select
checkbox input "false"
type input "Varlet Festiv"
select select
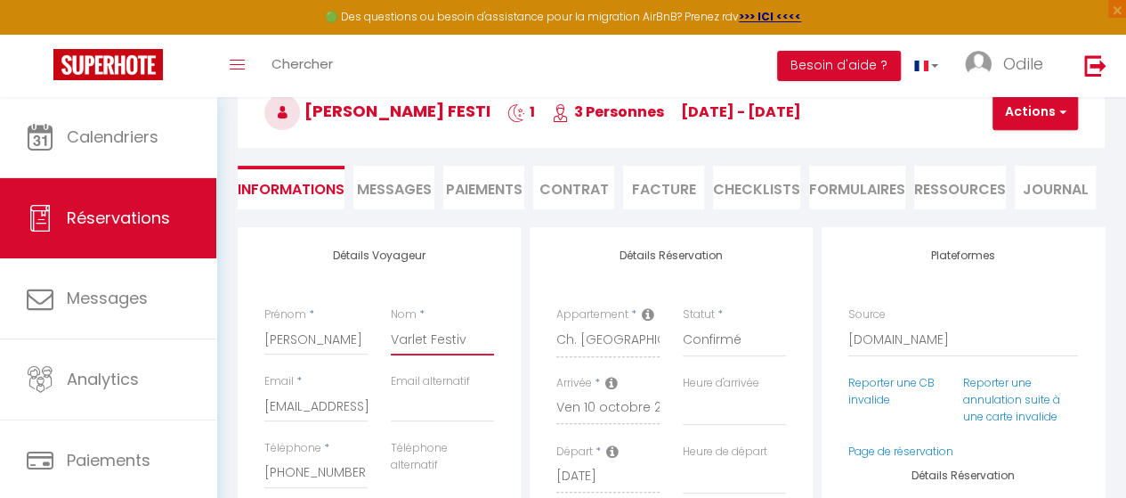
checkbox input "false"
type input "Varlet Festivs"
select select
checkbox input "false"
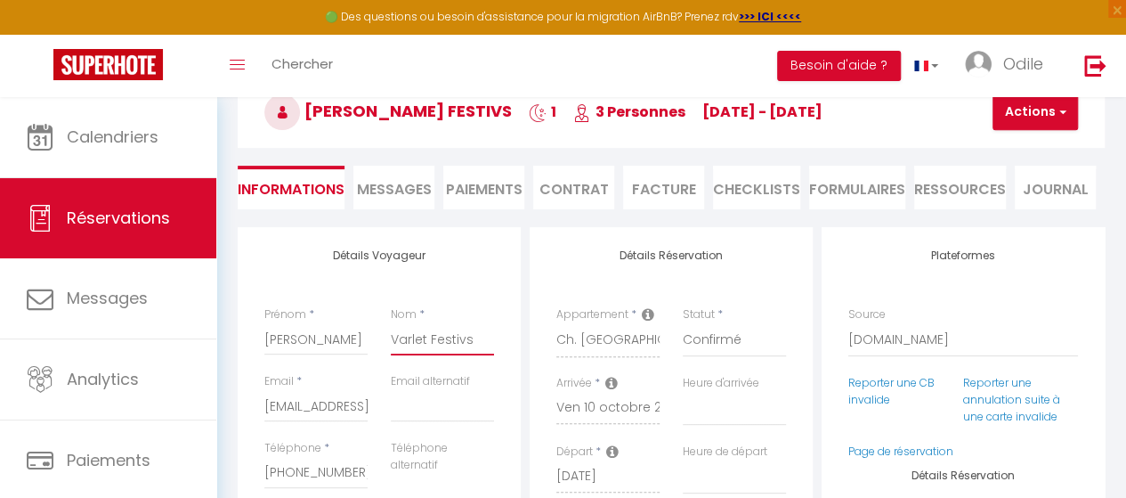
type input "Varlet Festivsl"
select select
checkbox input "false"
type input "Varlet Festivs"
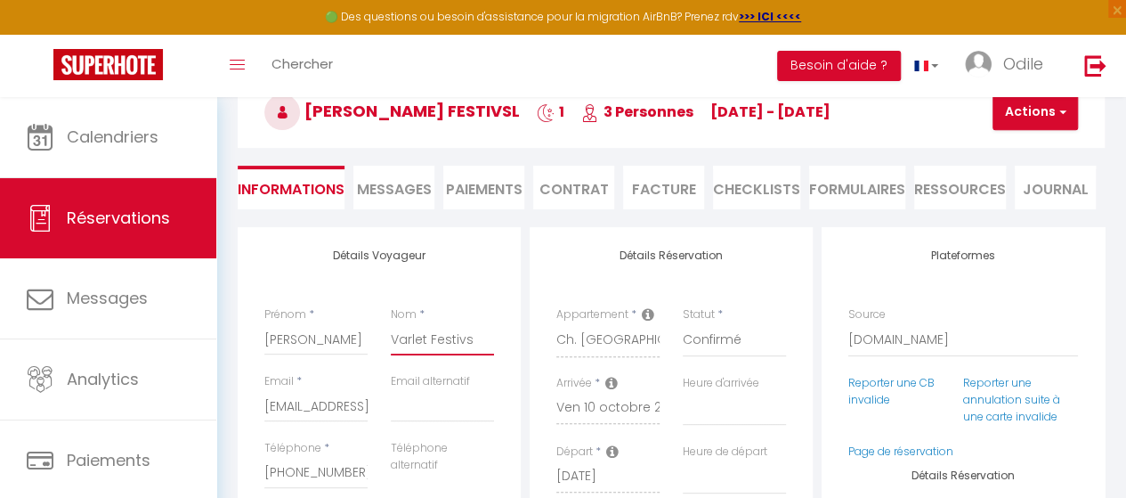
select select
checkbox input "false"
type input "Varlet Festiv"
select select
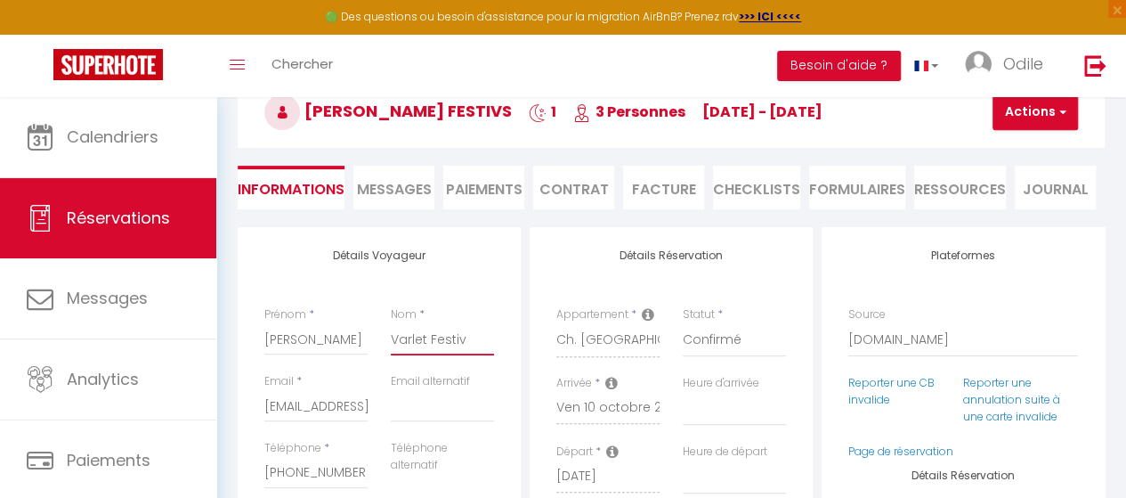
select select
checkbox input "false"
type input "Varlet Festi"
select select
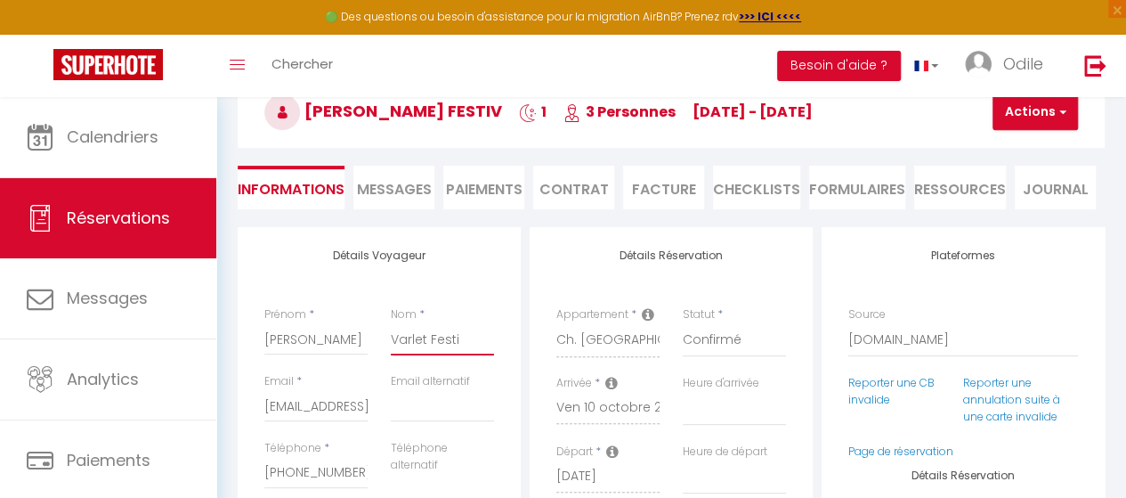
checkbox input "false"
type input "Varlet Festi´"
select select
checkbox input "false"
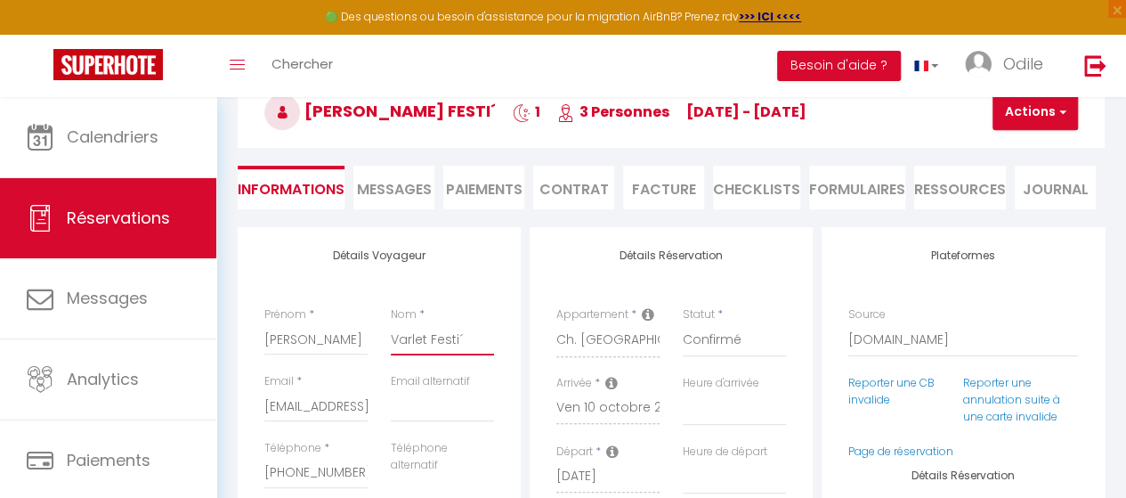
type input "Varlet Festi´V"
select select
checkbox input "false"
type input "Varlet Festi´VA"
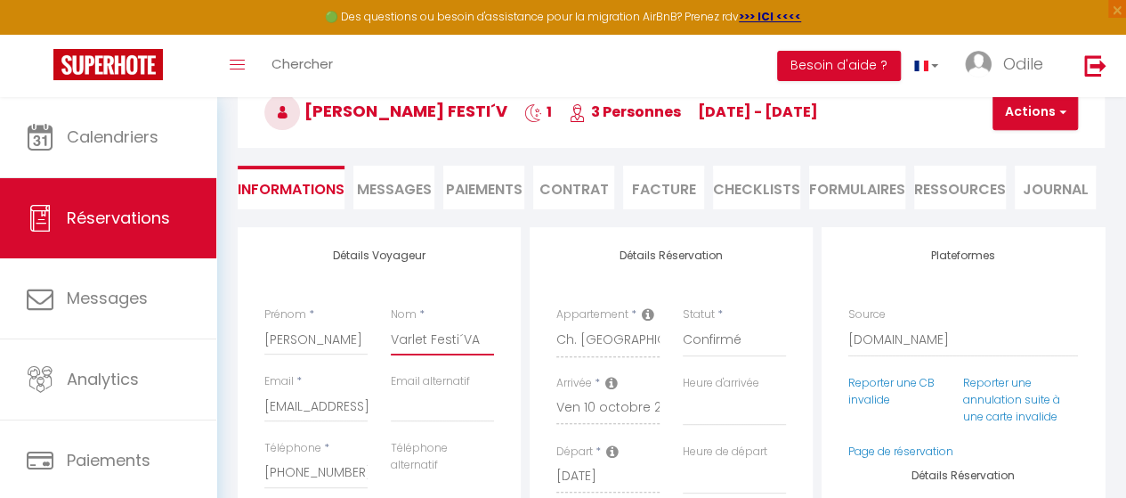
select select
checkbox input "false"
type input "Varlet Festi´VAL"
select select
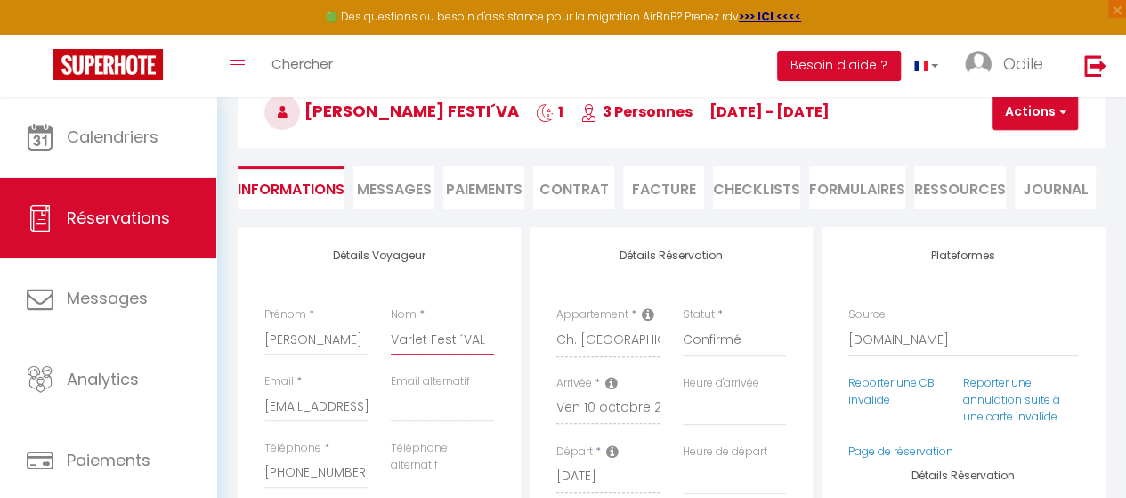
select select
checkbox input "false"
type input "Varlet Festi´VA"
select select
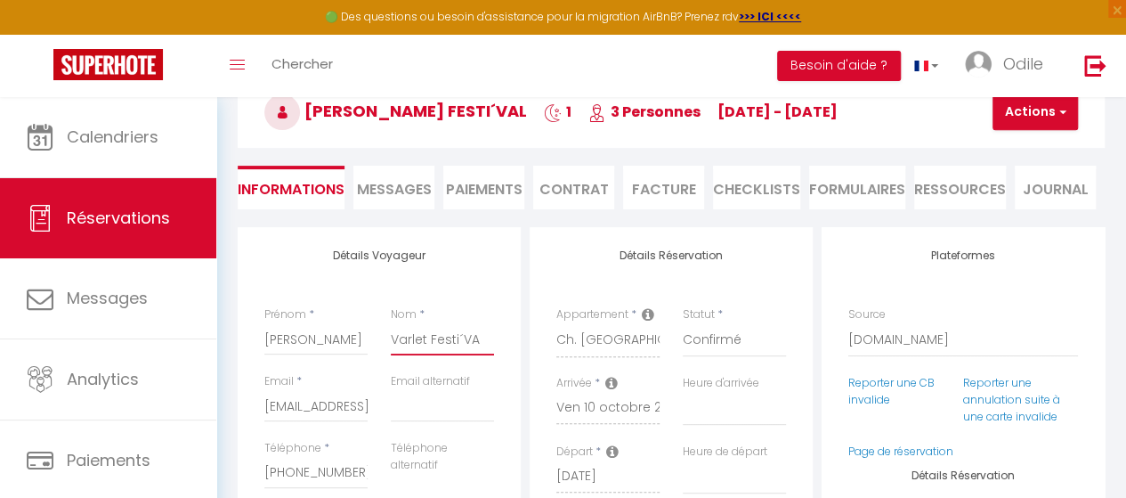
checkbox input "false"
type input "Varlet Festi´V"
select select
checkbox input "false"
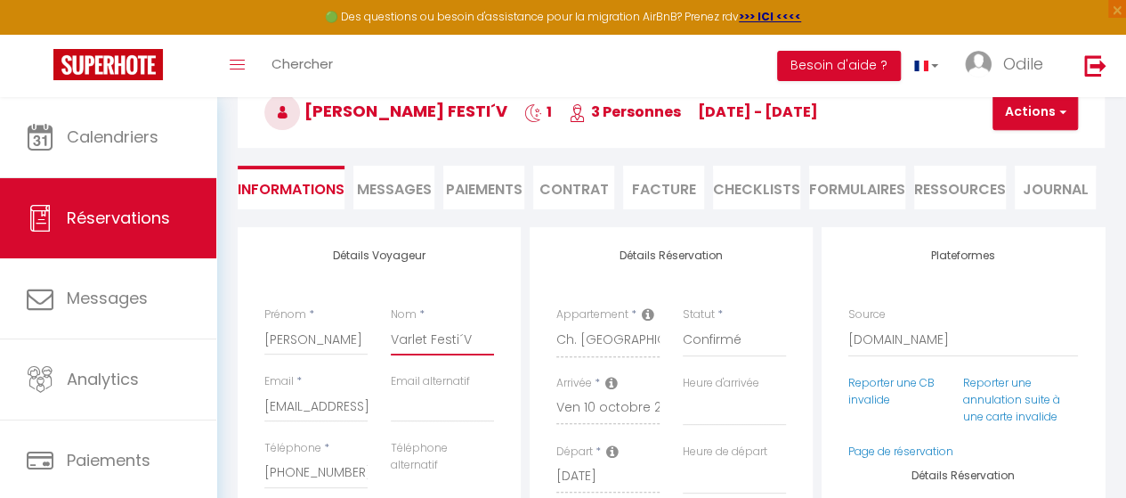
type input "Varlet Festi´VA"
select select
checkbox input "false"
type input "Varlet Festi´V"
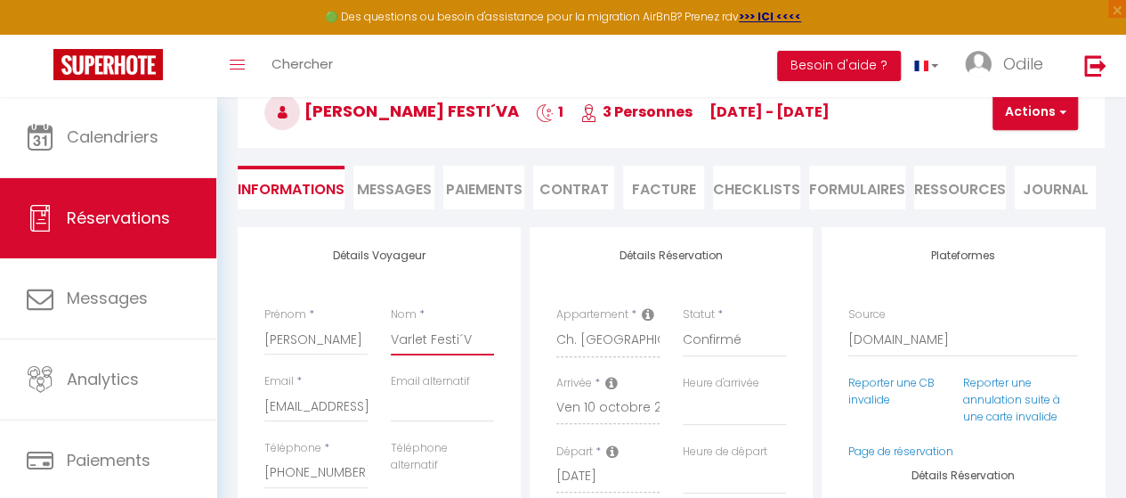
select select
checkbox input "false"
type input "Varlet Festi´Vs"
select select
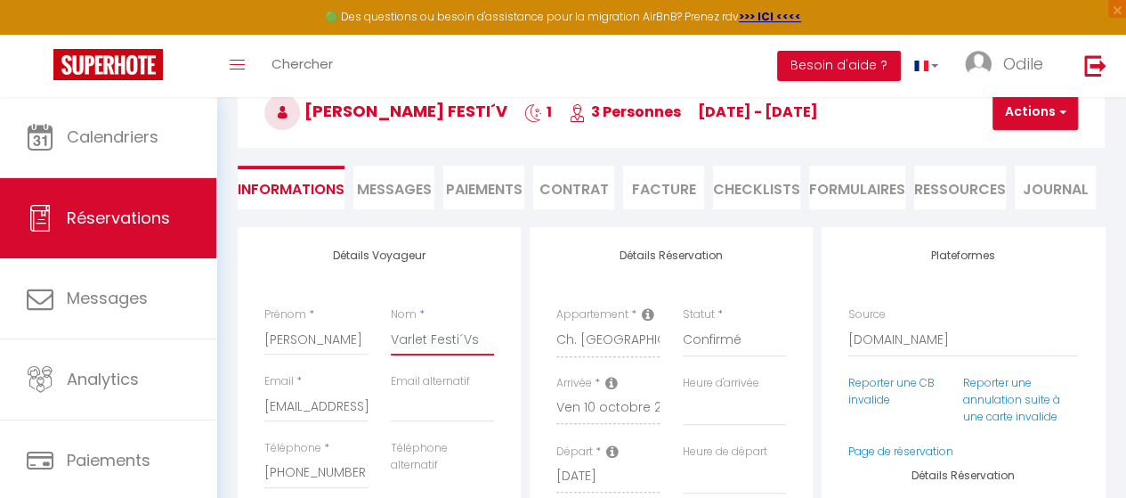
select select
checkbox input "false"
type input "Varlet Festi´Vsö"
select select
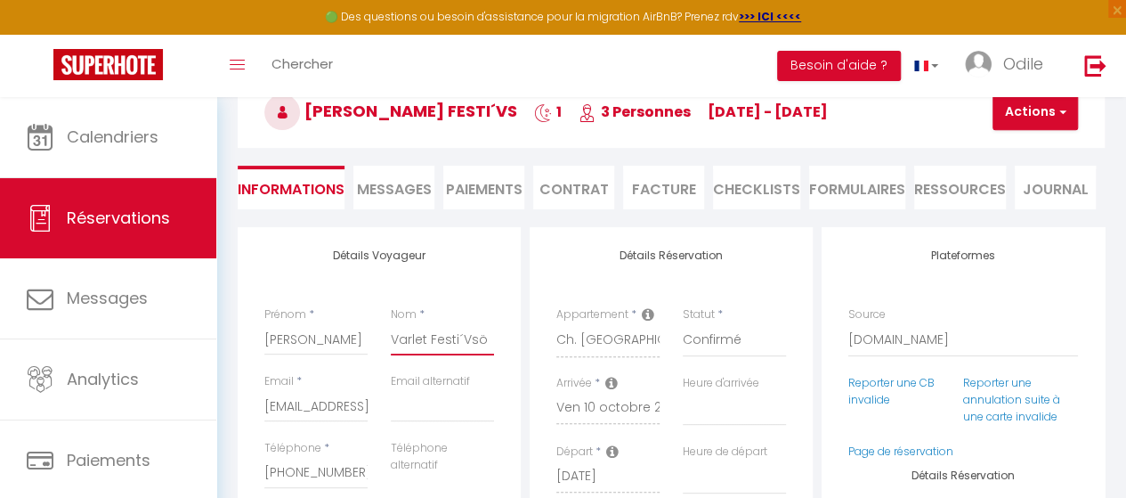
checkbox input "false"
type input "Varlet Festi´Vs"
select select
checkbox input "false"
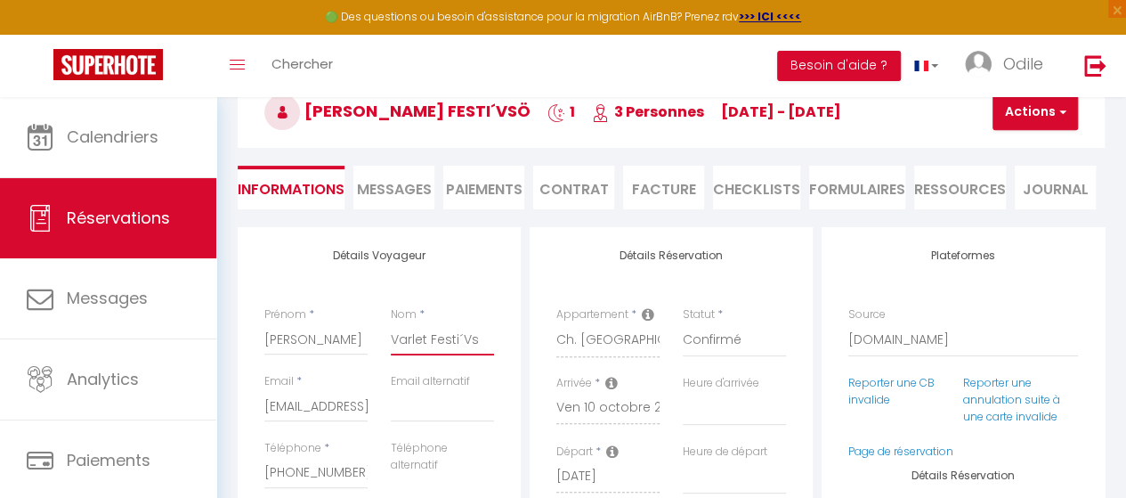
type input "Varlet Festi´V"
select select
checkbox input "false"
type input "Varlet Festi´Va"
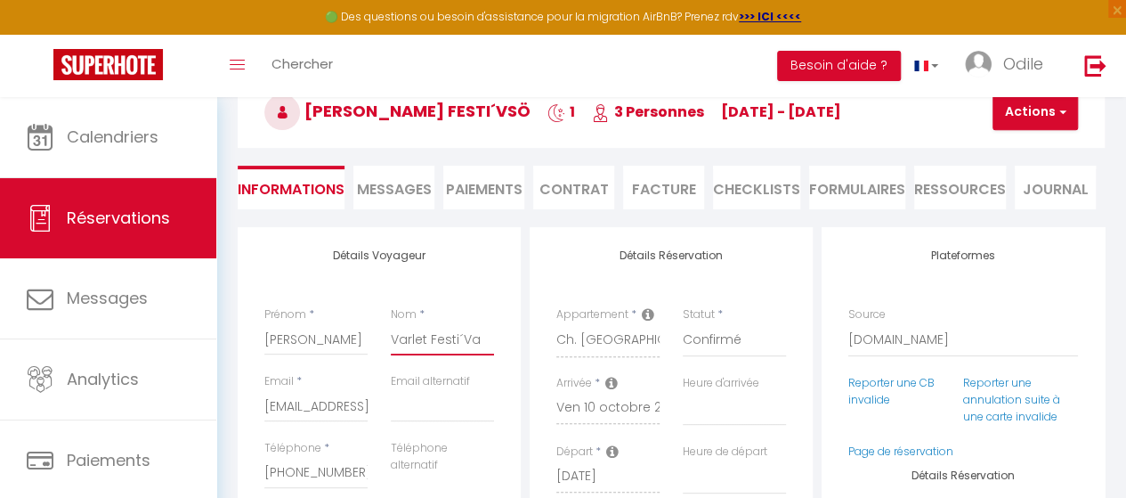
select select
checkbox input "false"
type input "Varlet Festi´Val"
select select
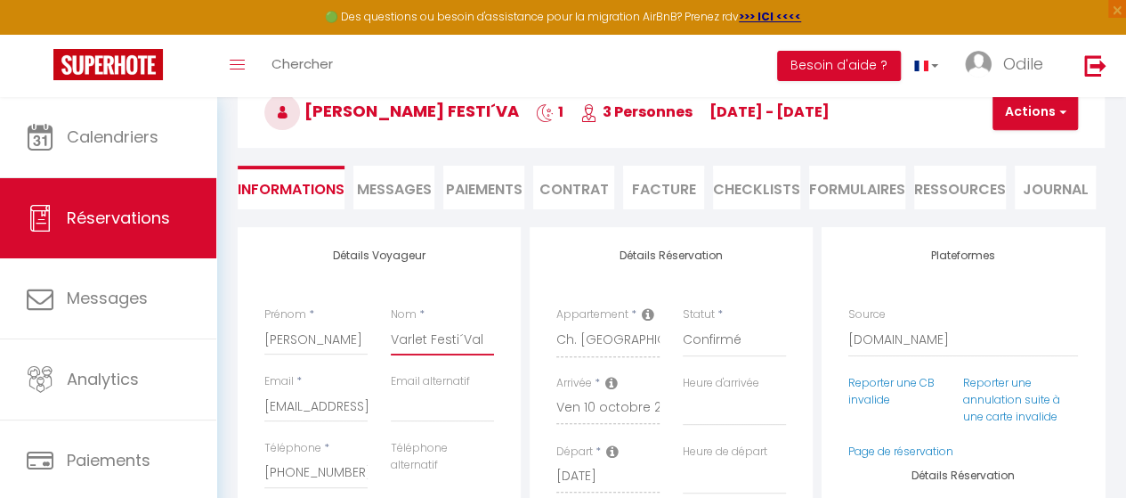
select select
checkbox input "false"
type input "Varlet Festi´Val"
select select
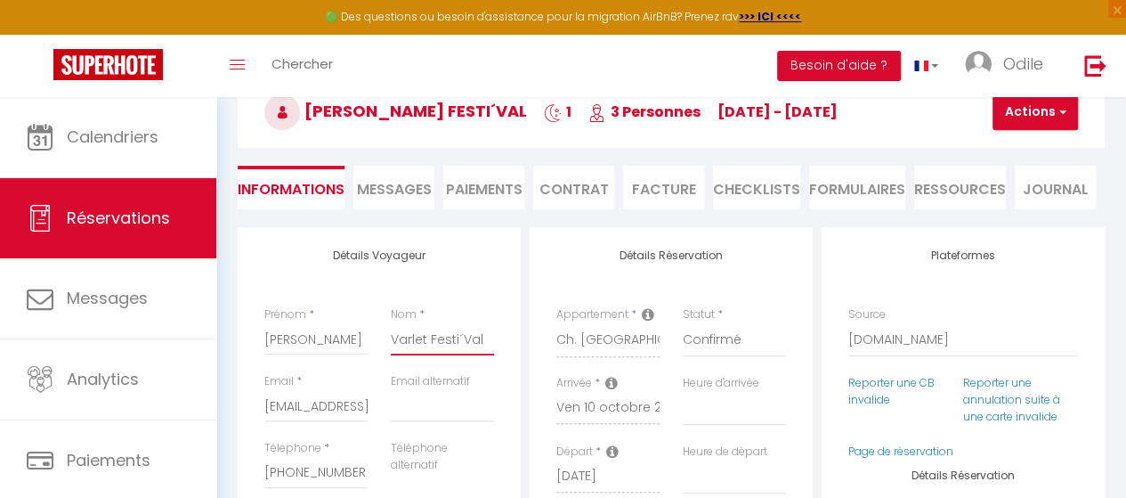
checkbox input "false"
type input "Varlet Festi´Val A"
select select
checkbox input "false"
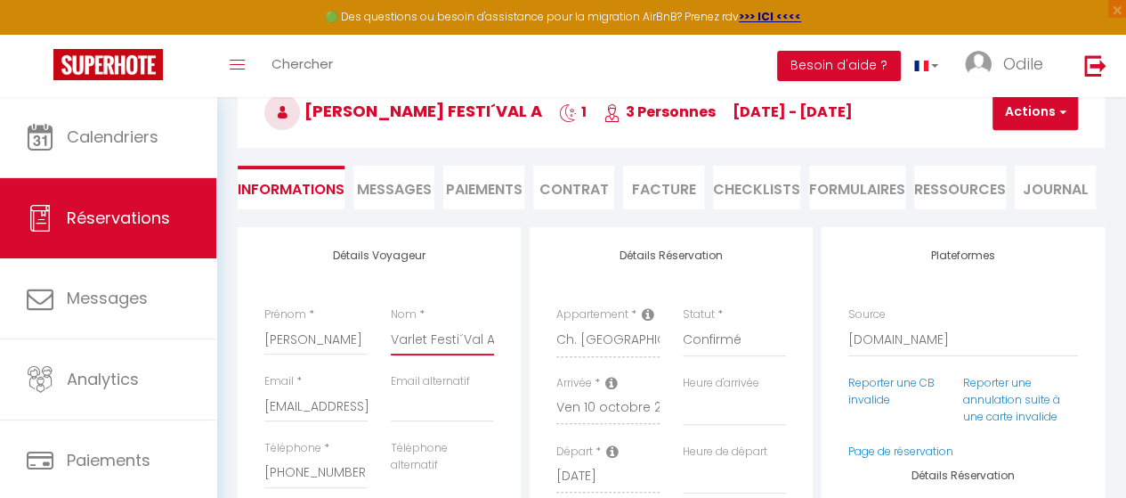
type input "Varlet Festi´Val An"
select select
checkbox input "false"
type input "Varlet Festi´Val Ano"
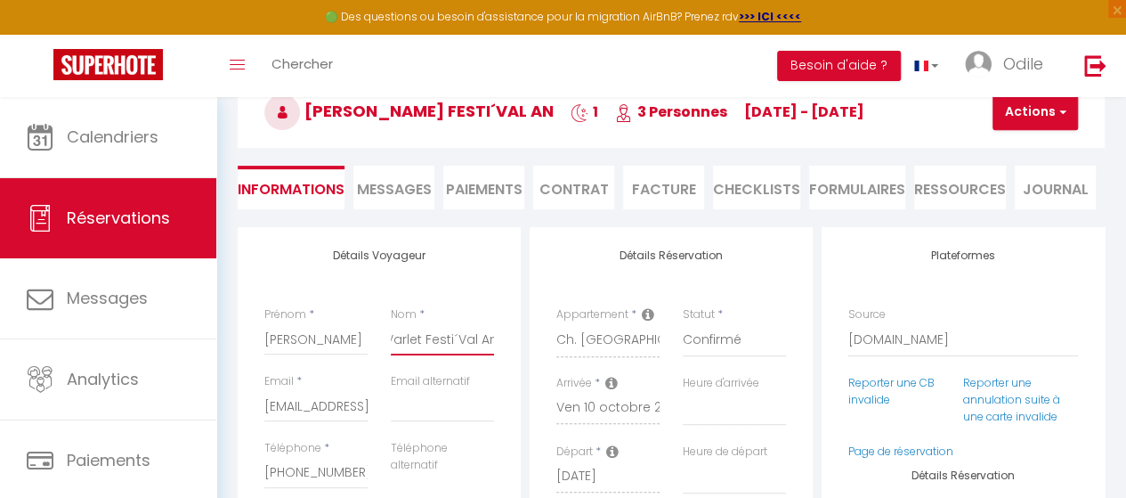
select select
checkbox input "false"
type input "Varlet Festi´Val An"
select select
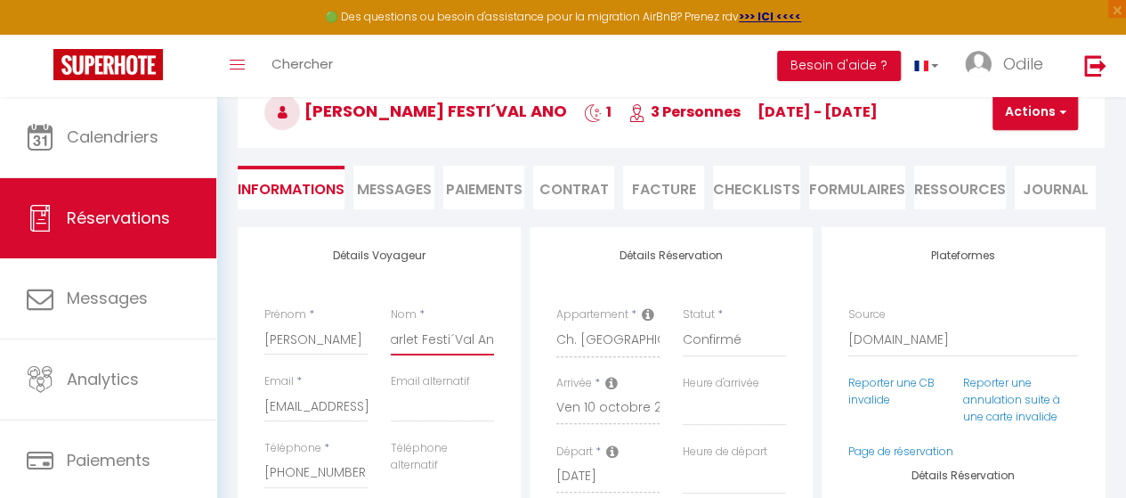
select select
checkbox input "false"
type input "Varlet Festi´Val Ani"
select select
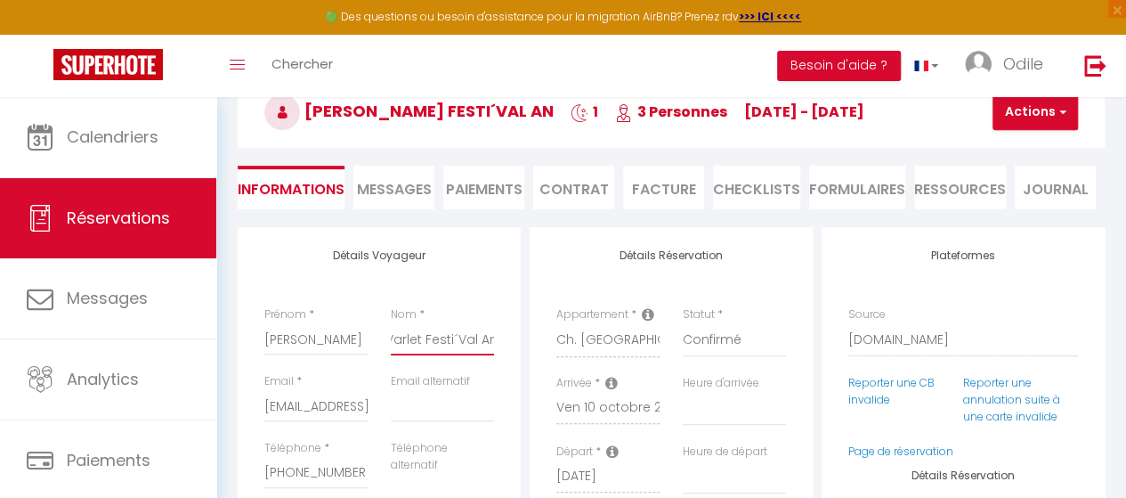
checkbox input "false"
type input "Varlet Festi´Val Anim"
select select
checkbox input "false"
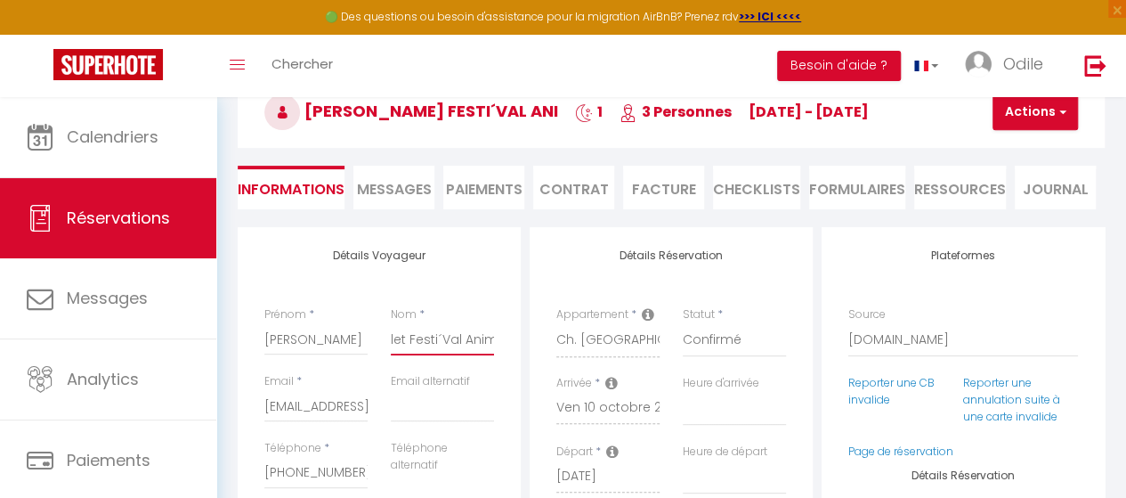
type input "Varlet Festi´Val Anima"
select select
checkbox input "false"
type input "Varlet Festi´Val Animat"
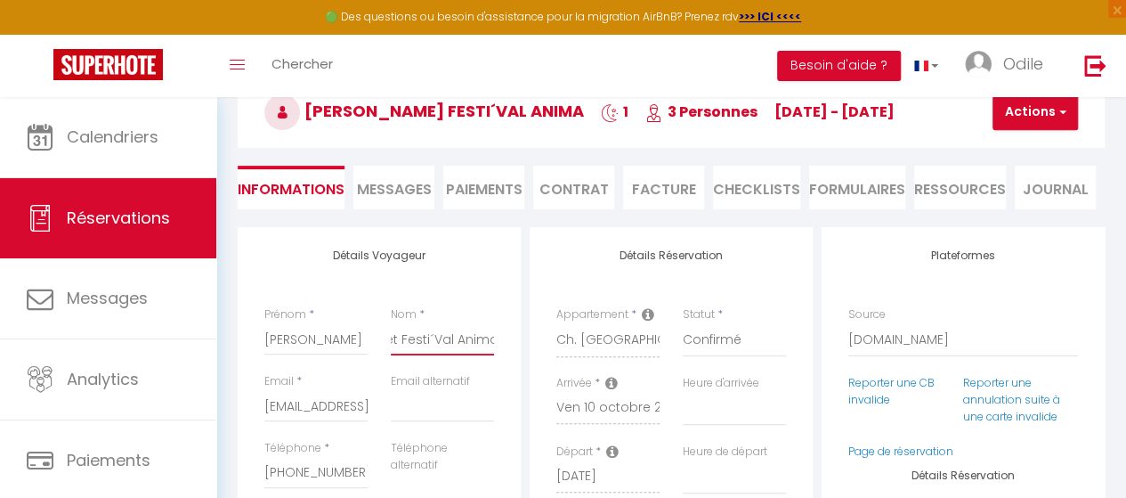
select select
checkbox input "false"
type input "Varlet Festi´Val Animati"
select select
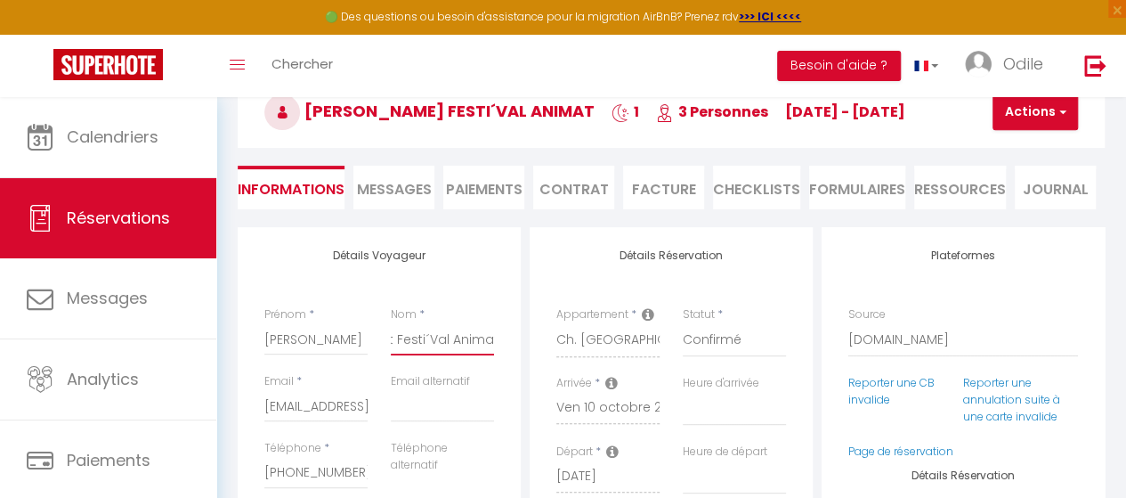
select select
checkbox input "false"
type input "Varlet Festi´Val Animatio"
select select
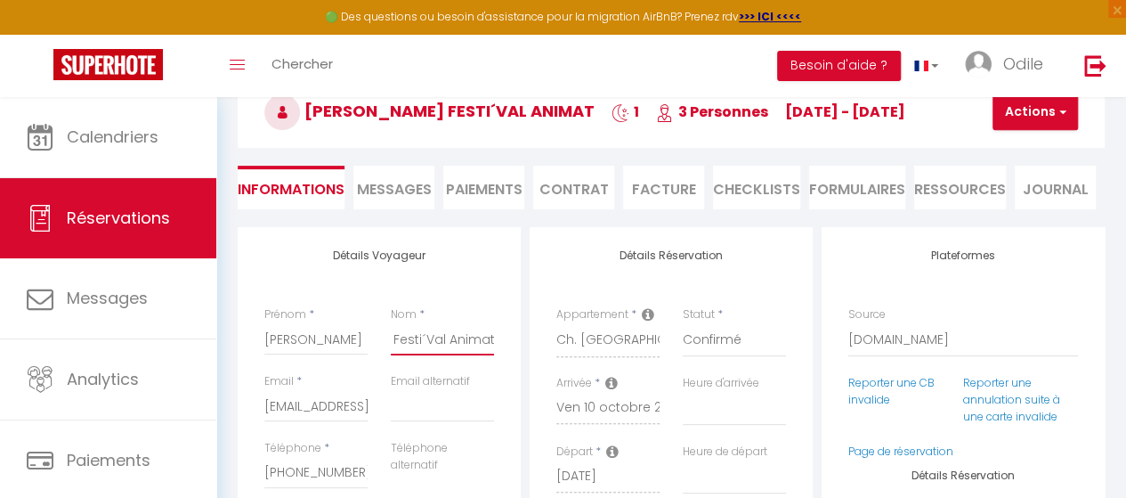
checkbox input "false"
type input "Varlet Festi´Val Animation"
select select
checkbox input "false"
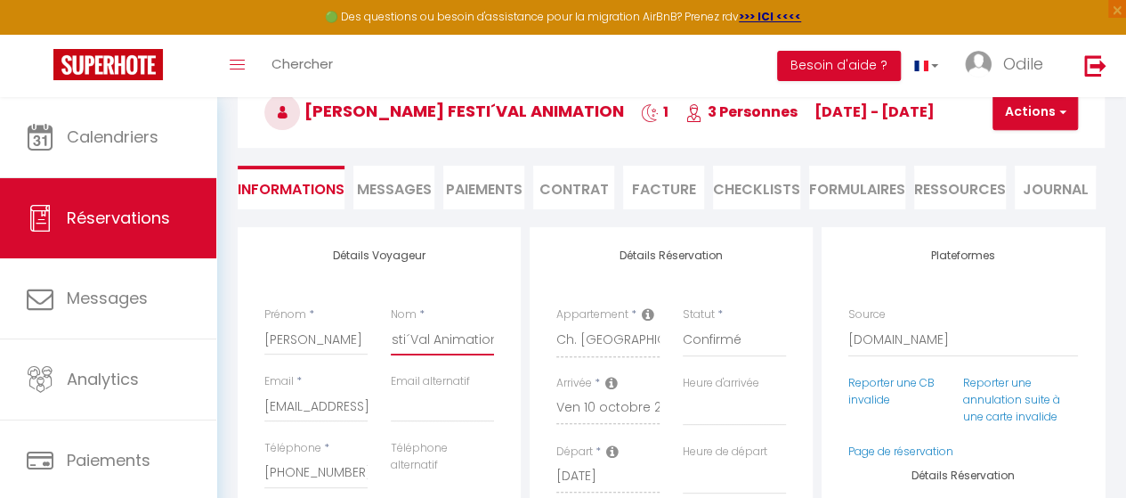
type input "Varlet Festi´Val Animation"
select select
checkbox input "false"
type input "Varlet Festi´Val Animation G"
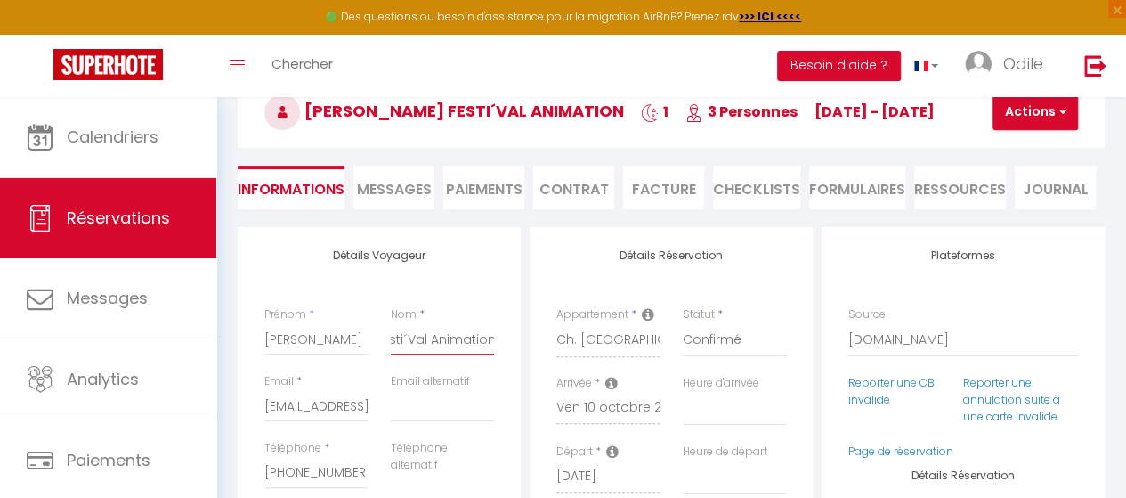
select select
checkbox input "false"
type input "Varlet Festi´Val Animation"
select select
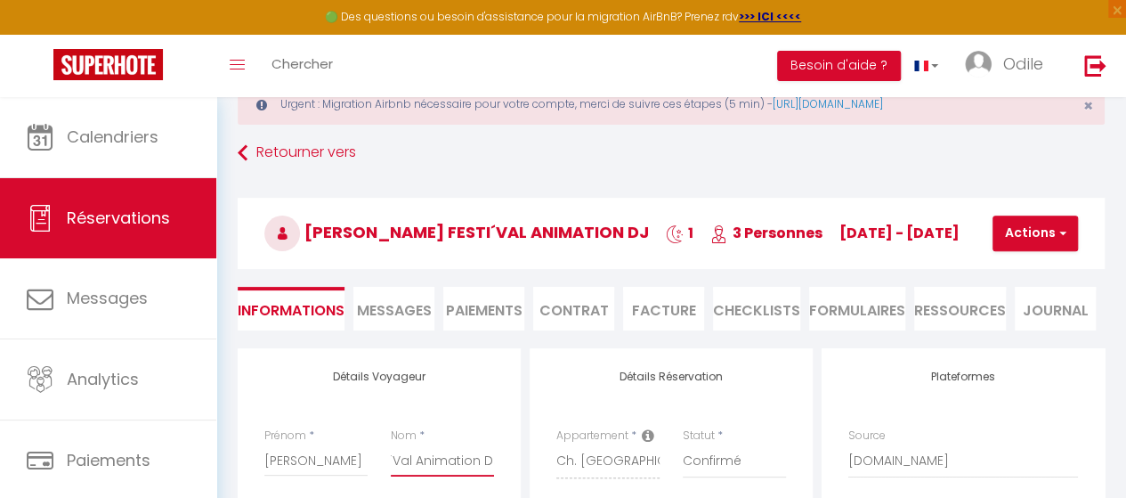
scroll to position [0, 0]
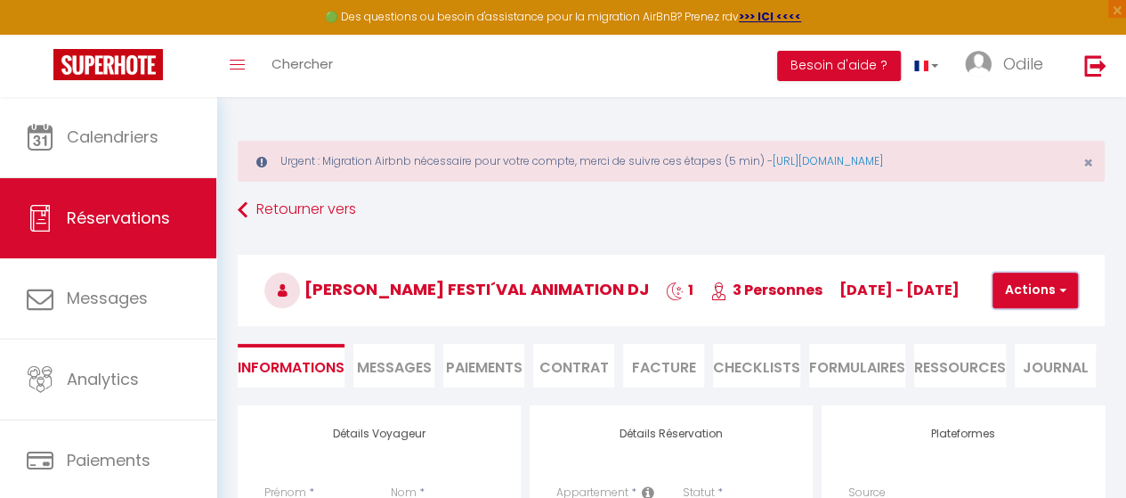
click at [1047, 301] on button "Actions" at bounding box center [1035, 290] width 85 height 36
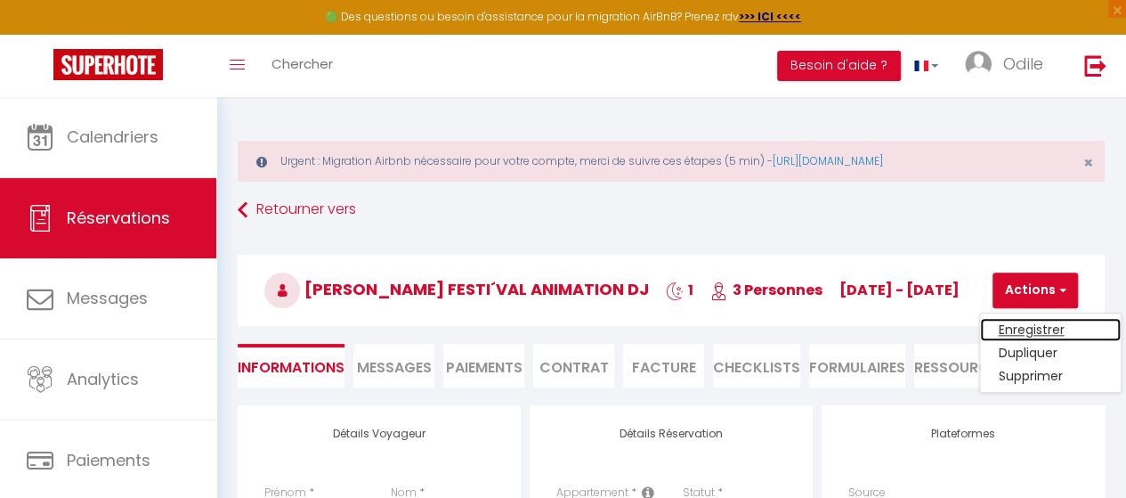
click at [1026, 324] on link "Enregistrer" at bounding box center [1050, 329] width 141 height 23
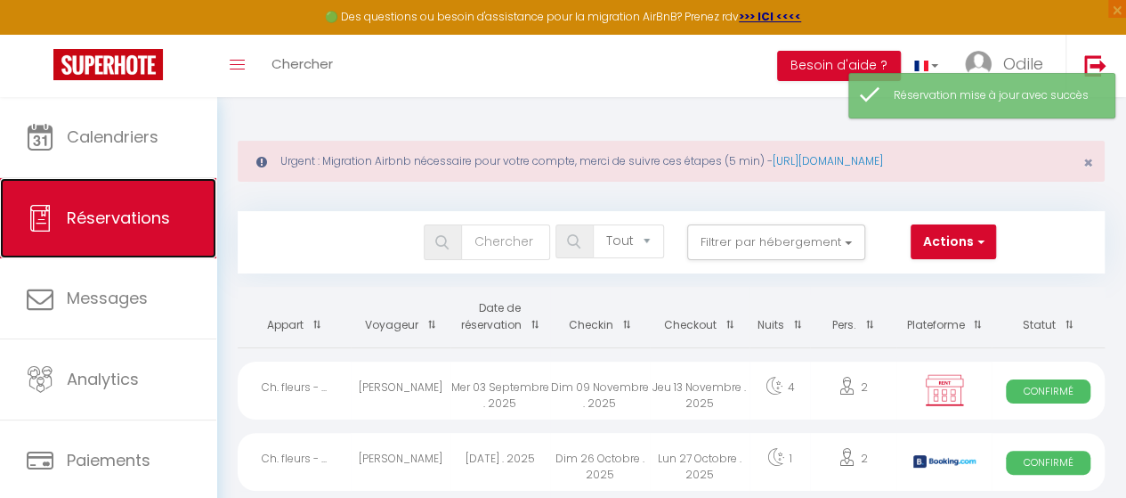
click at [126, 219] on span "Réservations" at bounding box center [118, 218] width 103 height 22
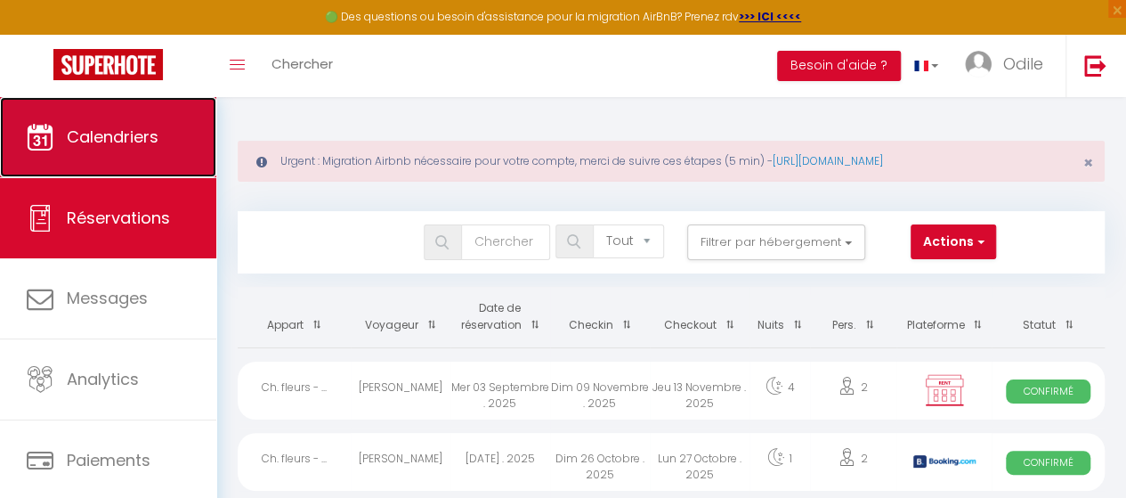
click at [125, 117] on link "Calendriers" at bounding box center [108, 137] width 216 height 80
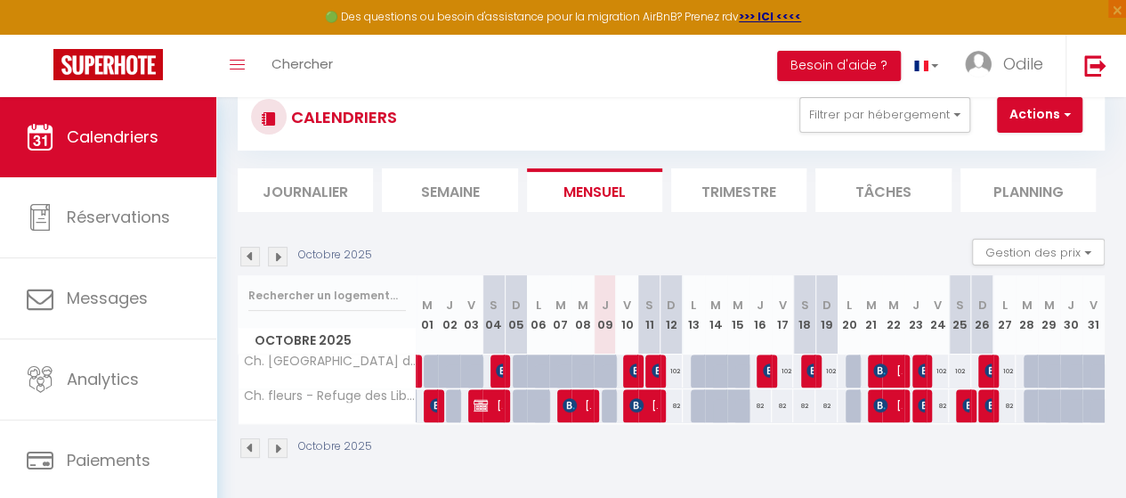
scroll to position [138, 0]
click at [652, 363] on img at bounding box center [659, 370] width 14 height 14
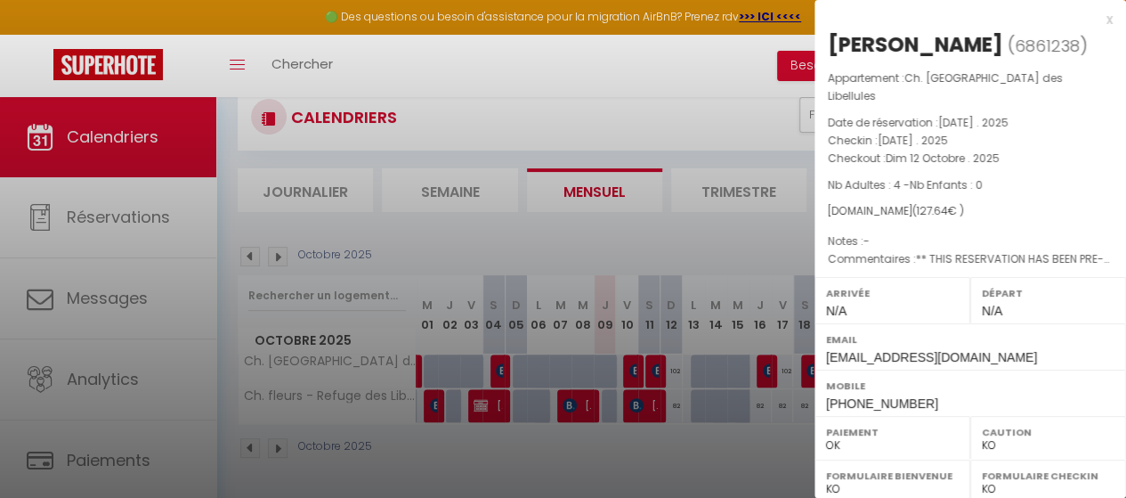
click at [625, 351] on div at bounding box center [563, 249] width 1126 height 498
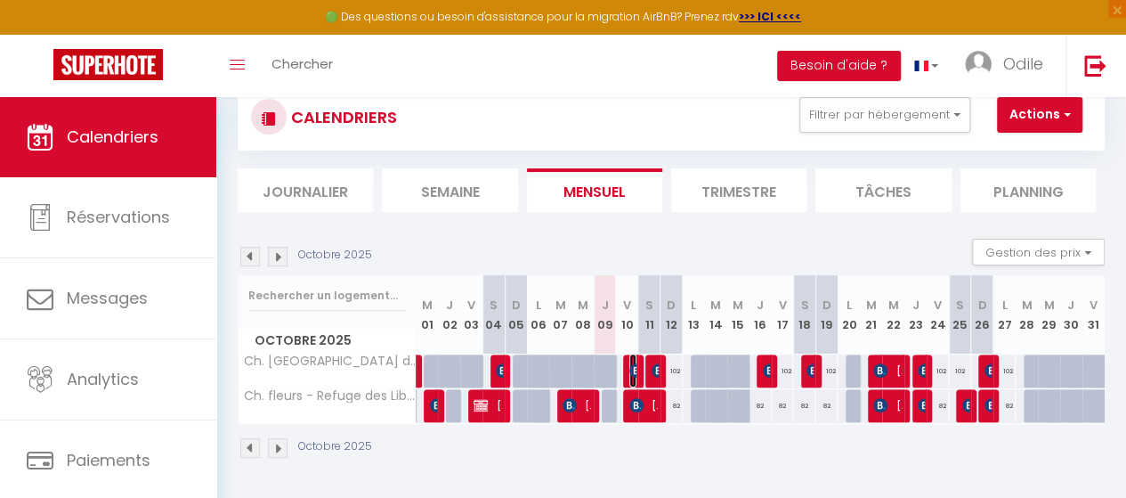
click at [630, 363] on img at bounding box center [637, 370] width 14 height 14
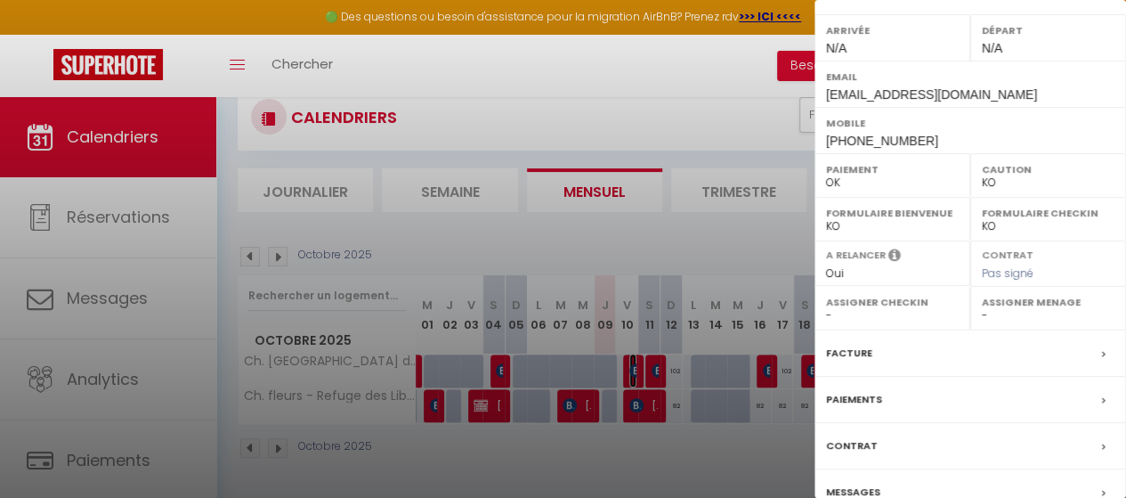
scroll to position [385, 0]
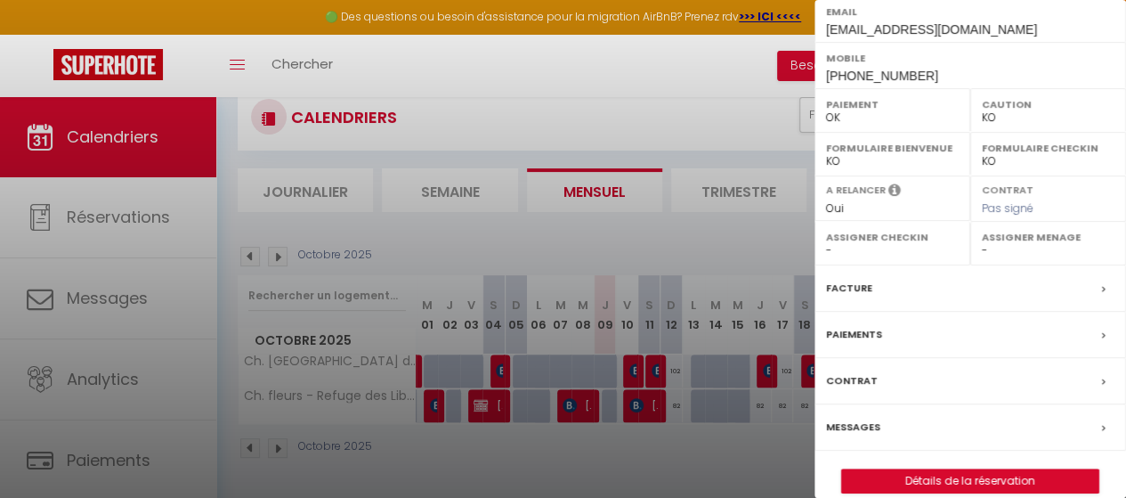
click at [933, 279] on div "Facture" at bounding box center [971, 288] width 312 height 46
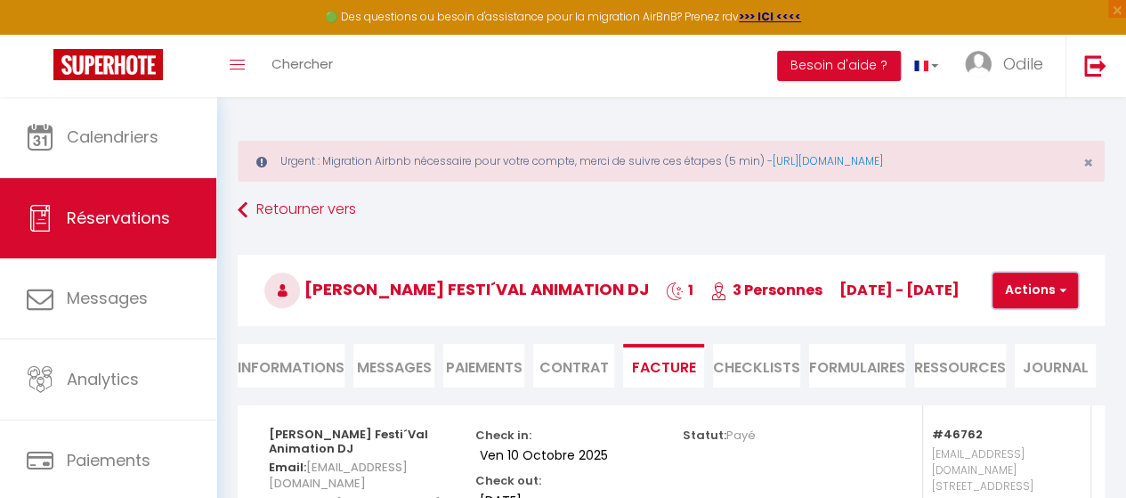
click at [1035, 298] on button "Actions" at bounding box center [1035, 290] width 85 height 36
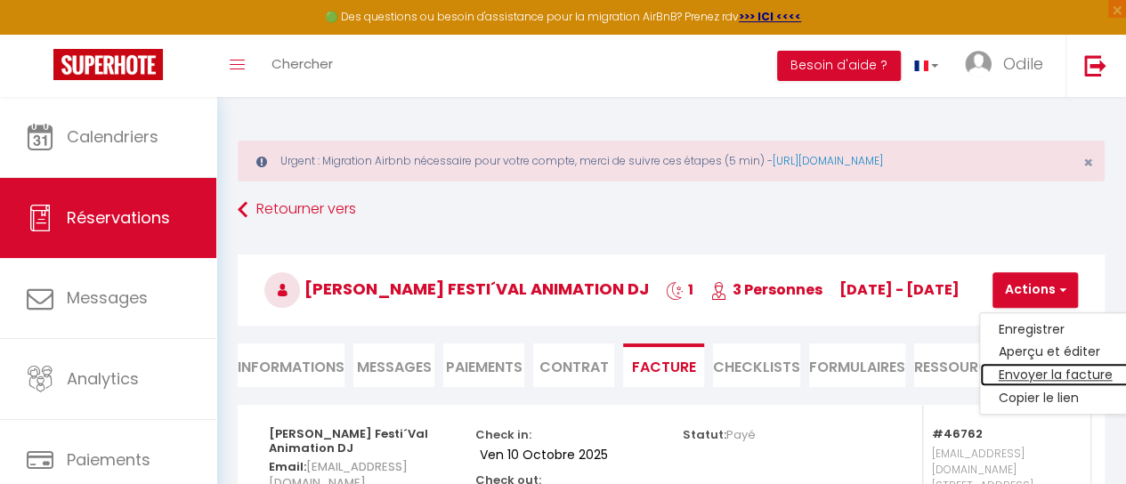
click at [1045, 370] on link "Envoyer la facture" at bounding box center [1055, 375] width 150 height 23
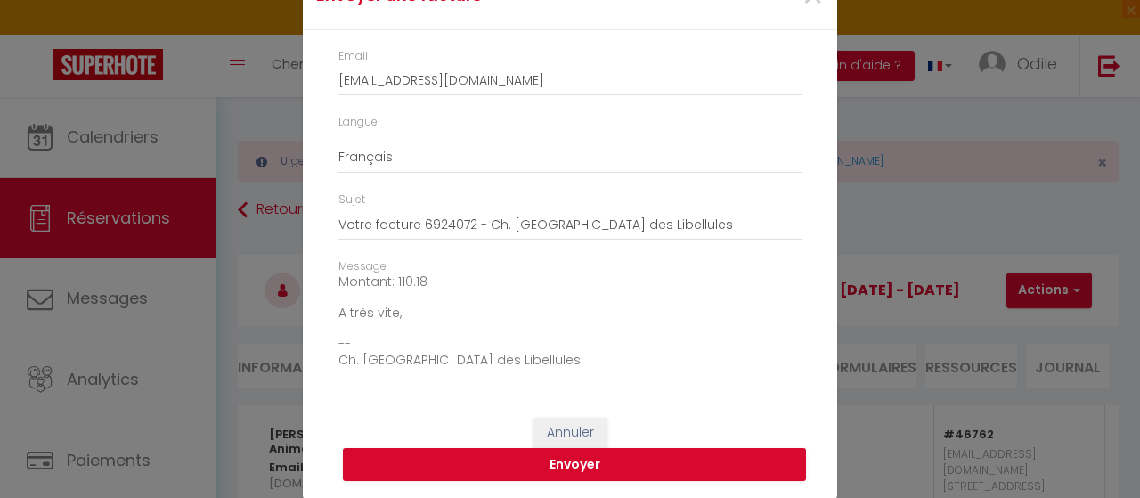
scroll to position [202, 0]
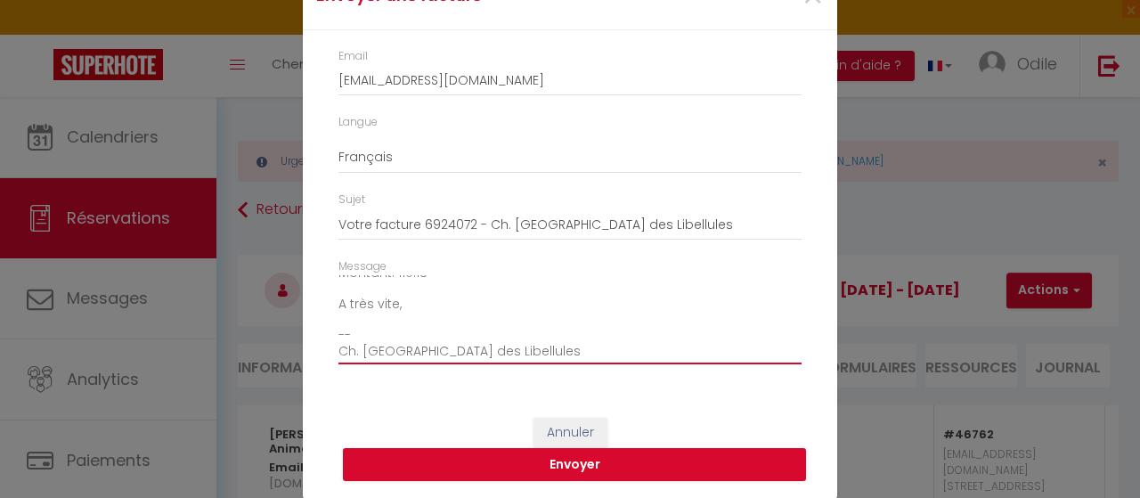
drag, startPoint x: 393, startPoint y: 327, endPoint x: 375, endPoint y: 331, distance: 18.4
click at [389, 329] on textarea "Bonjour, Voici le lien pour télécharger votre facture : https://superhote.com/a…" at bounding box center [569, 320] width 463 height 90
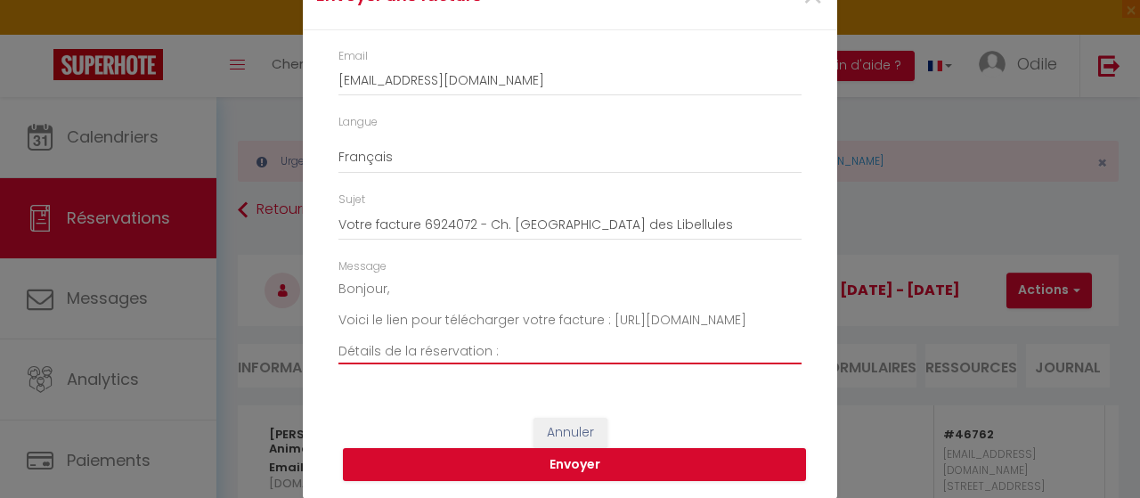
scroll to position [0, 0]
drag, startPoint x: 699, startPoint y: 332, endPoint x: 331, endPoint y: 334, distance: 367.7
click at [338, 334] on textarea "Bonjour, Voici le lien pour télécharger votre facture : https://superhote.com/a…" at bounding box center [569, 320] width 463 height 90
click at [605, 263] on div "Message Bonjour, Voici le lien pour télécharger votre facture : https://superho…" at bounding box center [569, 311] width 463 height 106
click at [573, 459] on button "Envoyer" at bounding box center [574, 465] width 463 height 34
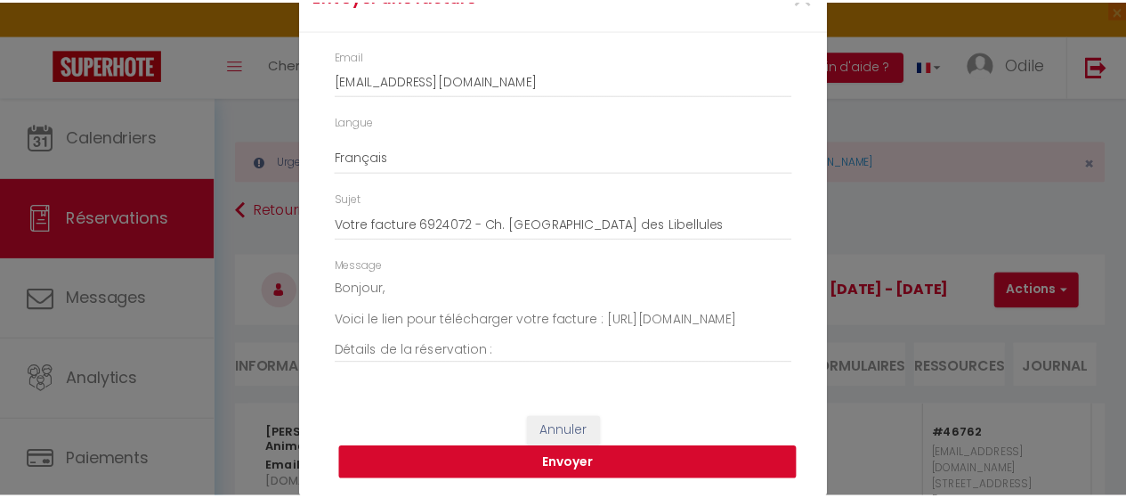
scroll to position [59, 0]
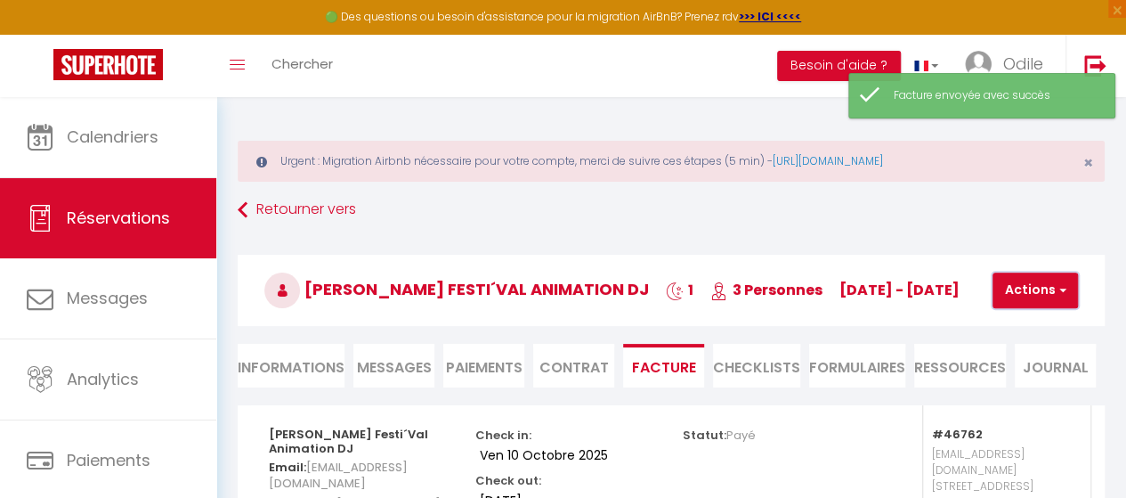
click at [1030, 299] on button "Actions" at bounding box center [1035, 290] width 85 height 36
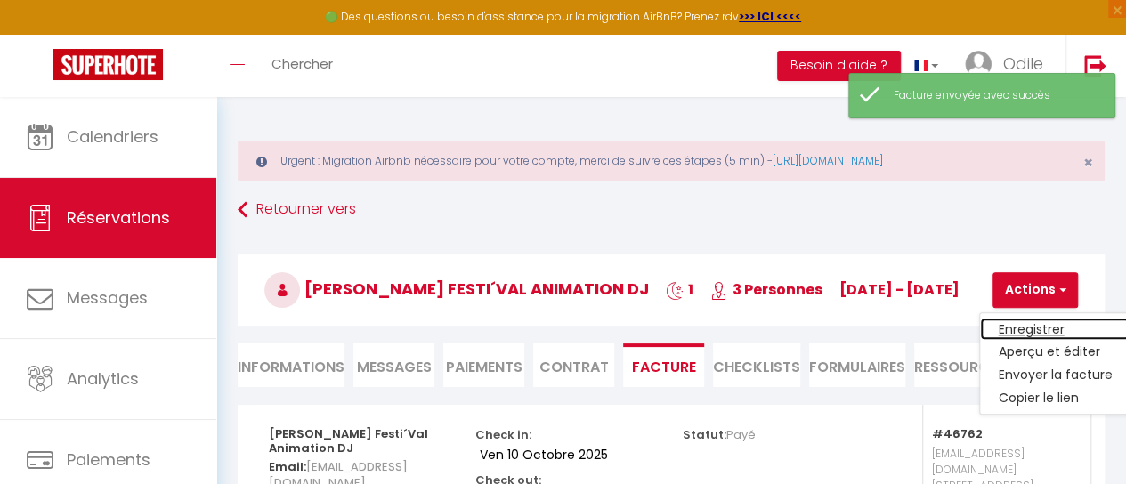
click at [1030, 332] on link "Enregistrer" at bounding box center [1055, 329] width 150 height 23
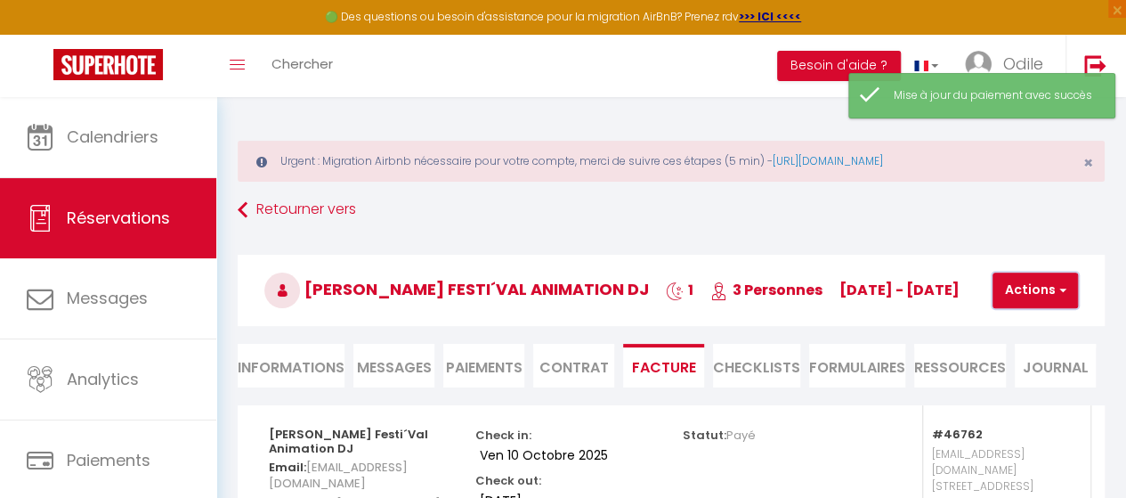
click at [1042, 300] on button "Actions" at bounding box center [1035, 290] width 85 height 36
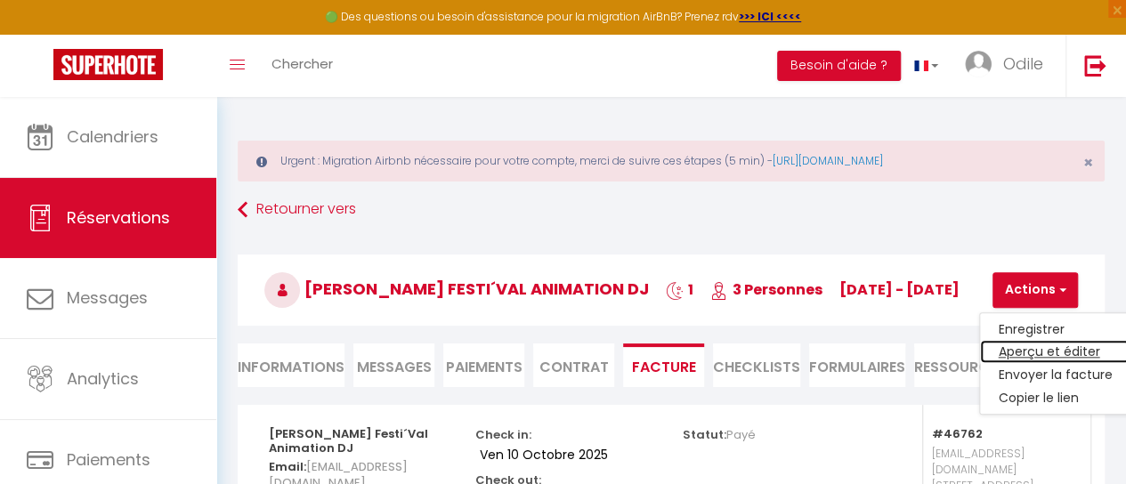
click at [1062, 348] on link "Aperçu et éditer" at bounding box center [1055, 352] width 150 height 23
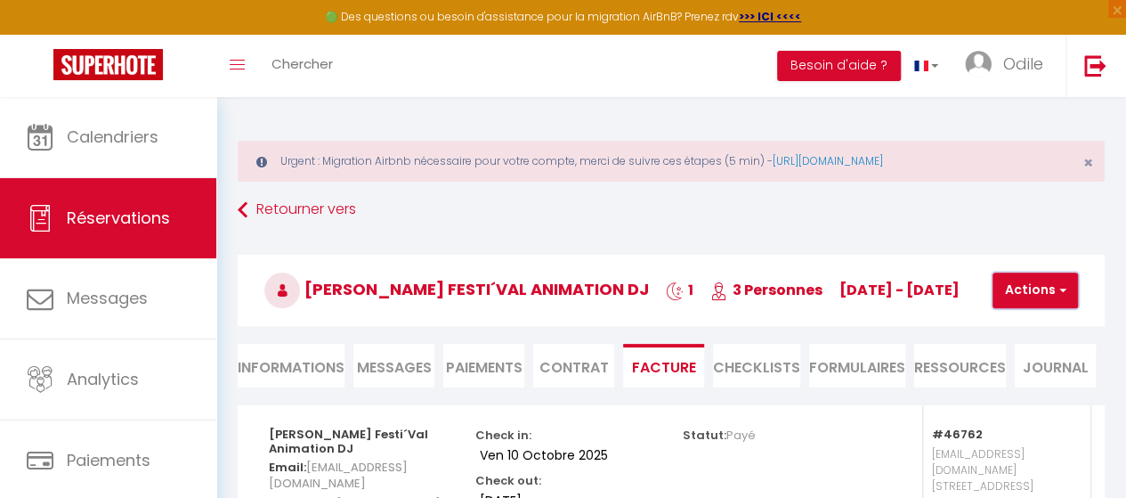
click at [1027, 304] on button "Actions" at bounding box center [1035, 290] width 85 height 36
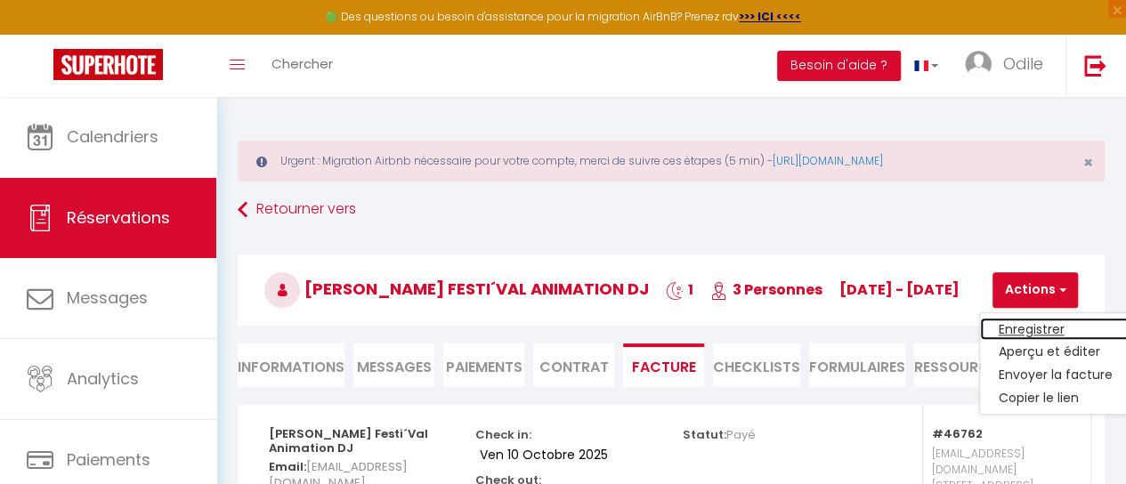
click at [1039, 321] on link "Enregistrer" at bounding box center [1055, 329] width 150 height 23
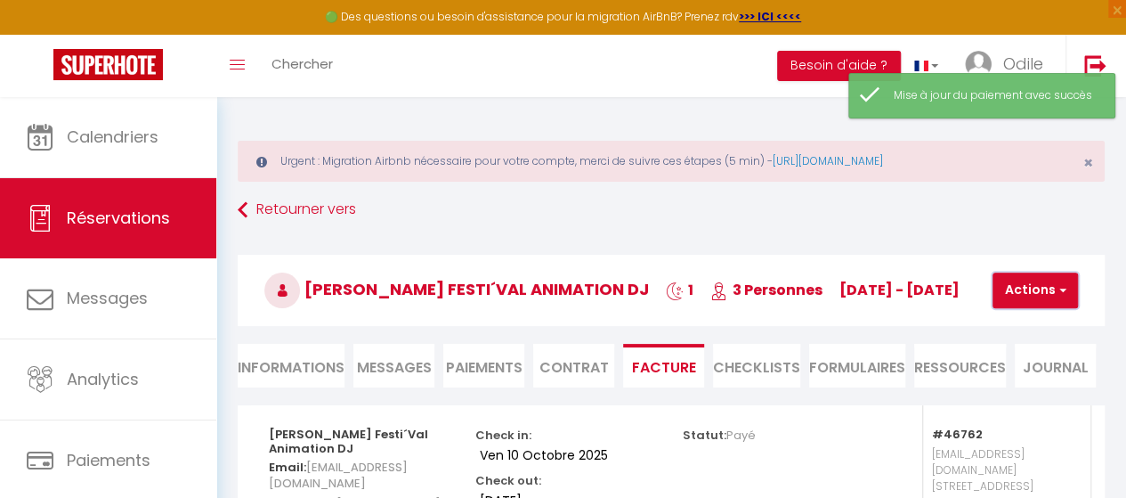
click at [1033, 291] on button "Actions" at bounding box center [1035, 290] width 85 height 36
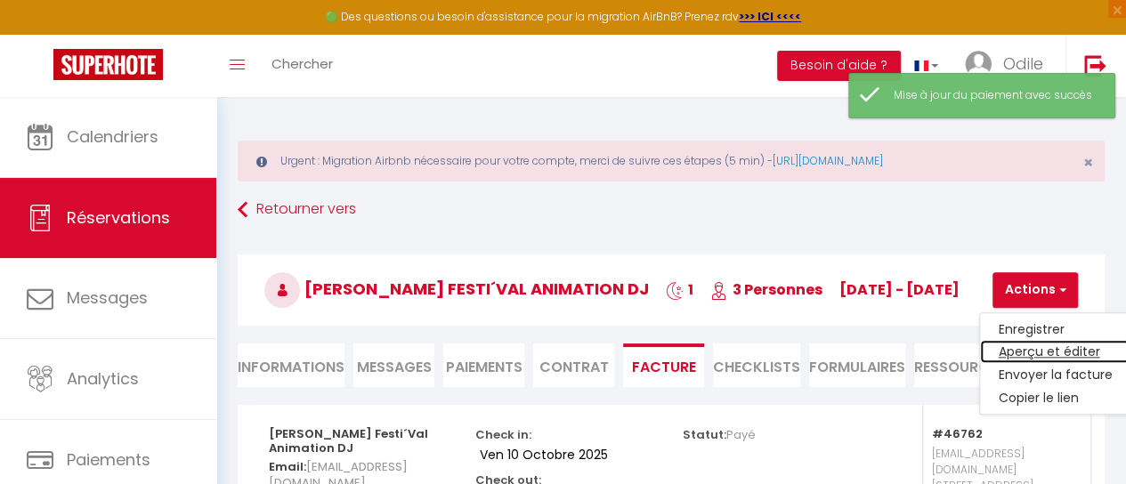
click at [1020, 348] on link "Aperçu et éditer" at bounding box center [1055, 352] width 150 height 23
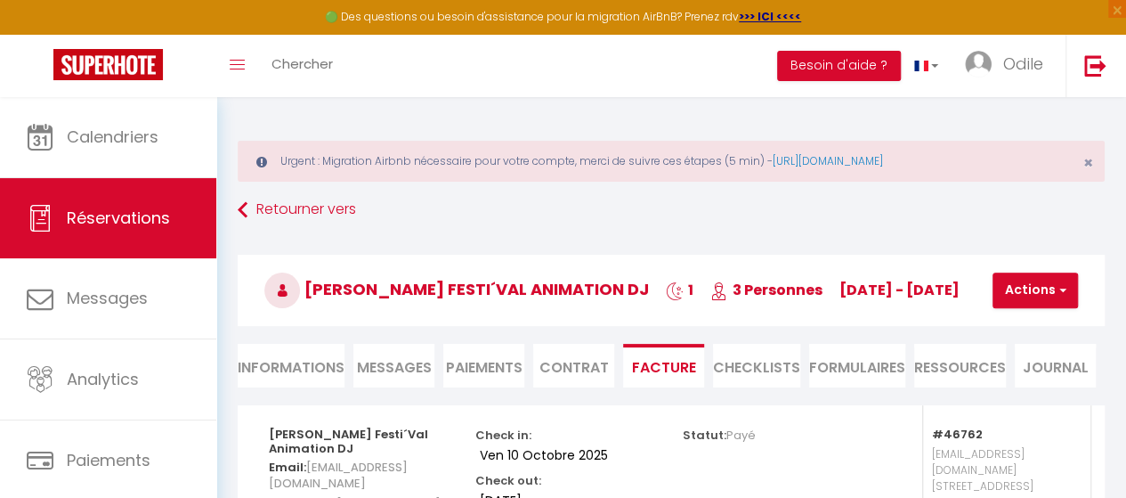
click at [395, 370] on span "Messages" at bounding box center [394, 367] width 75 height 20
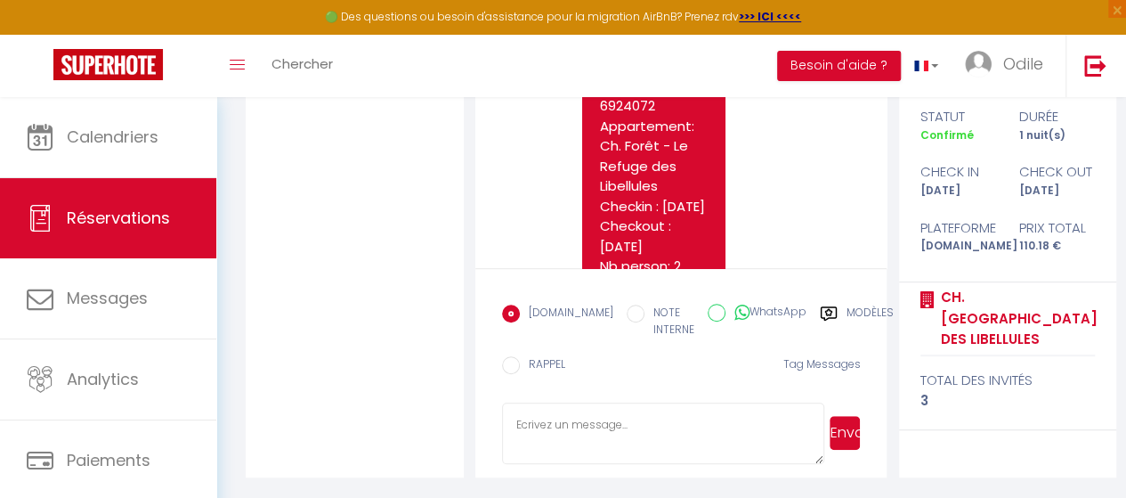
scroll to position [3031, 0]
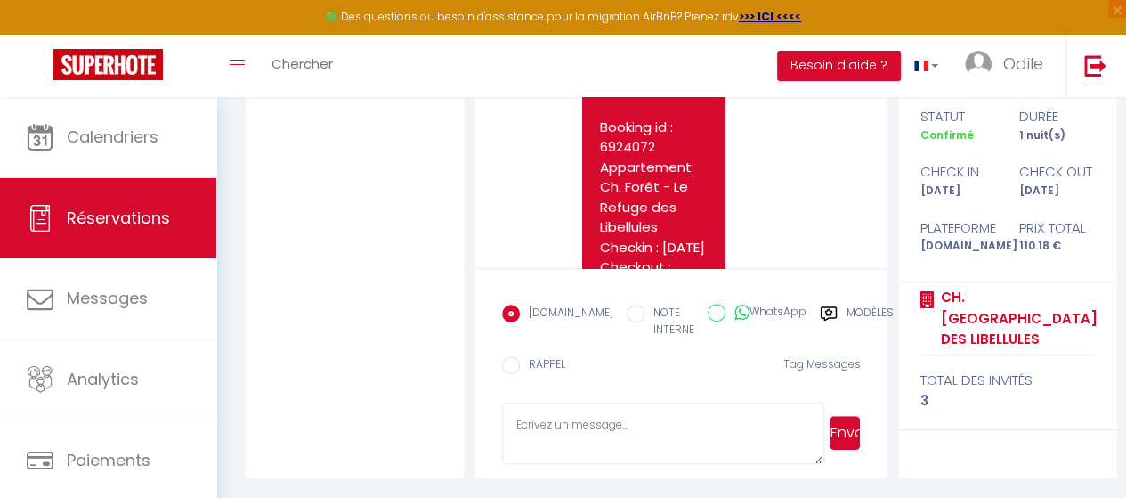
click at [661, 56] on link "https://superhote.com/applink/invoice/QpbtZpLqpl" at bounding box center [653, 36] width 106 height 39
click at [645, 56] on link "https://superhote.com/applink/invoice/QpbtZpLqpl" at bounding box center [653, 36] width 106 height 39
